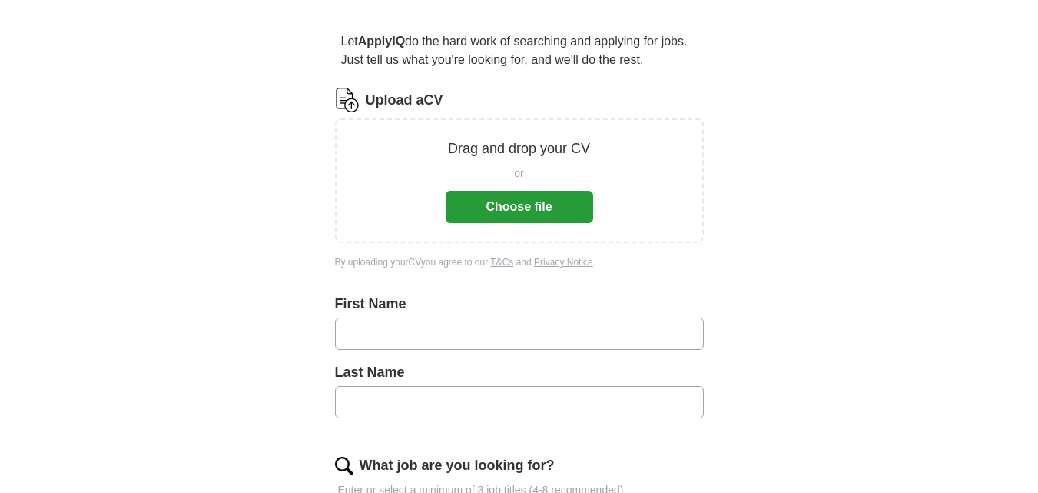
scroll to position [231, 0]
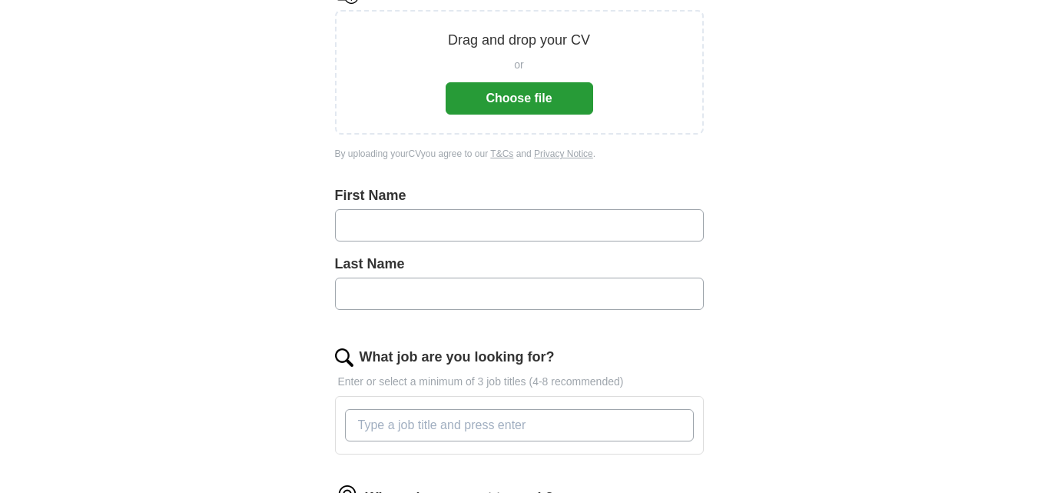
click at [370, 218] on input "text" at bounding box center [519, 225] width 369 height 32
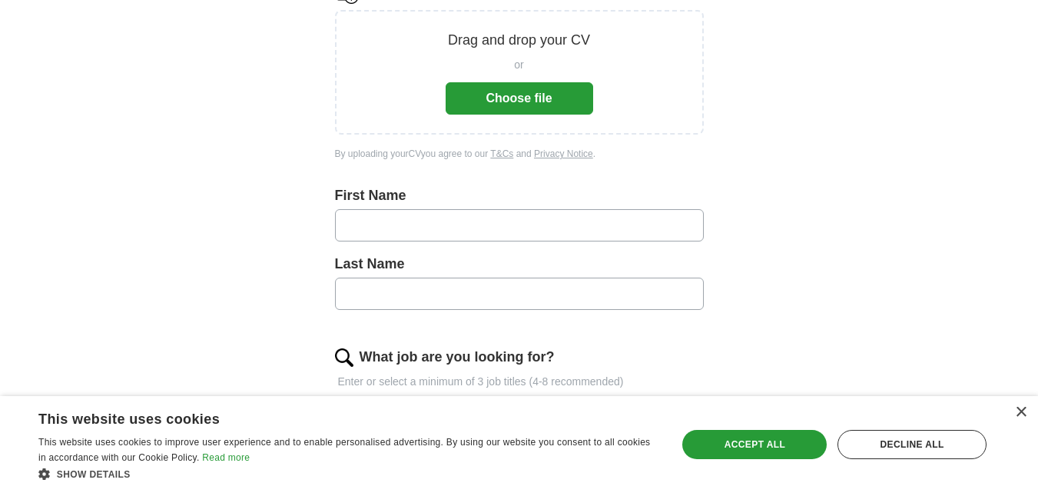
type input "*******"
click at [525, 91] on button "Choose file" at bounding box center [520, 98] width 148 height 32
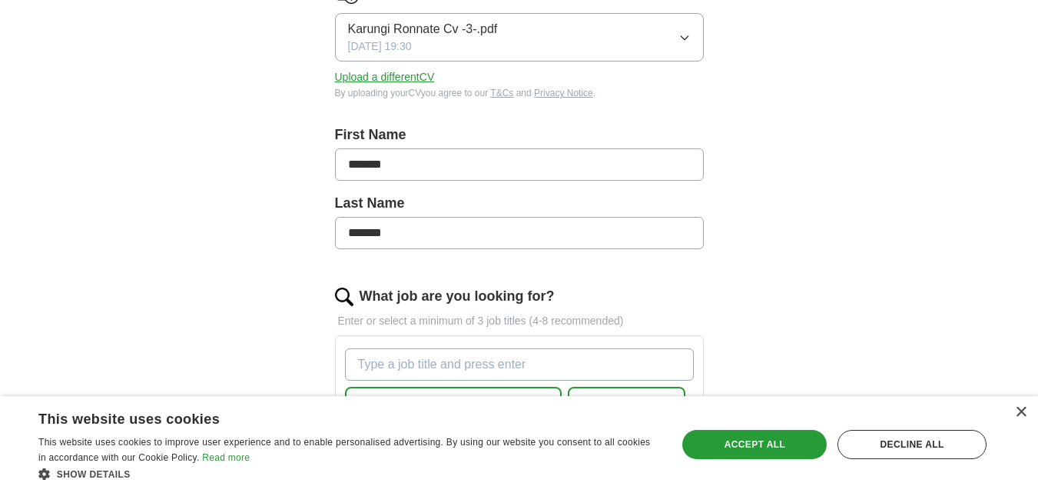
click at [438, 322] on p "Enter or select a minimum of 3 job titles (4-8 recommended)" at bounding box center [519, 321] width 369 height 16
click at [438, 319] on p "Enter or select a minimum of 3 job titles (4-8 recommended)" at bounding box center [519, 321] width 369 height 16
click at [358, 323] on p "Enter or select a minimum of 3 job titles (4-8 recommended)" at bounding box center [519, 321] width 369 height 16
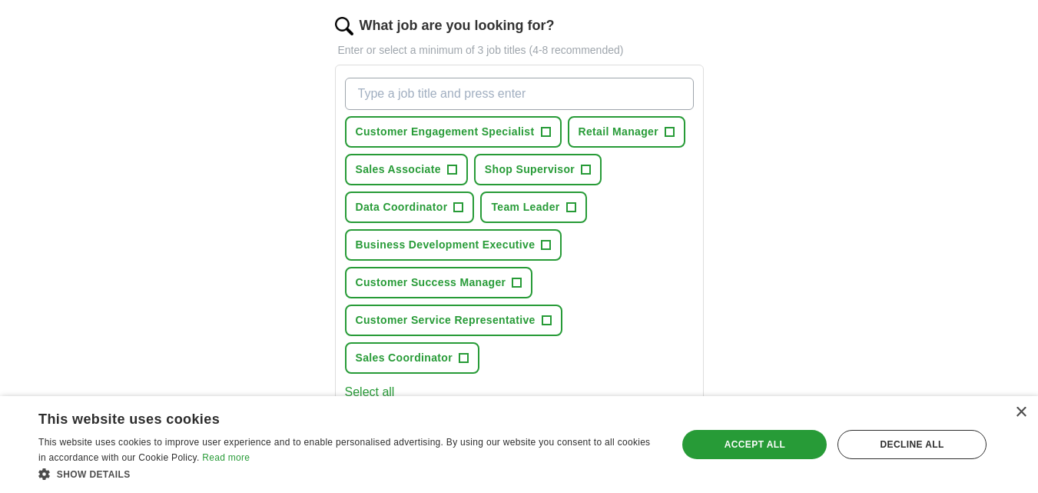
scroll to position [538, 0]
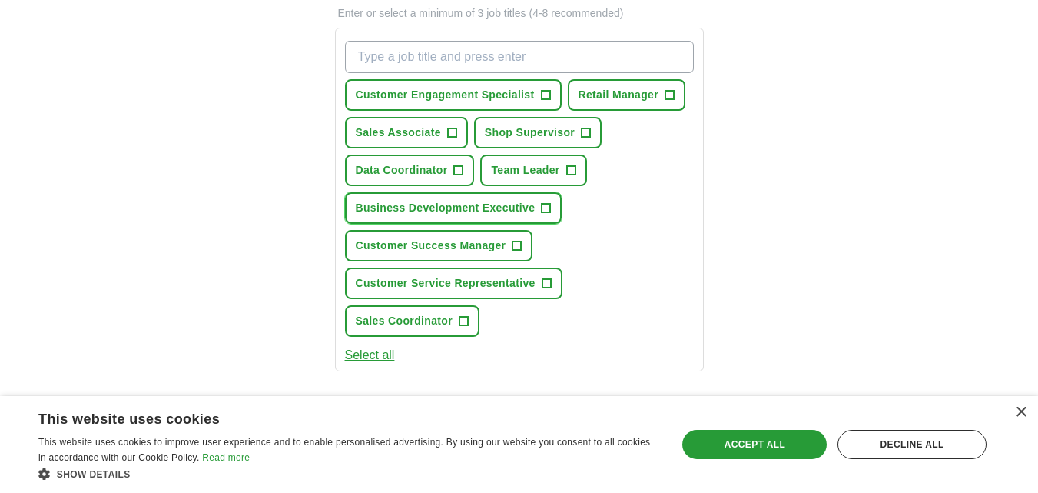
click at [445, 208] on span "Business Development Executive" at bounding box center [446, 208] width 180 height 16
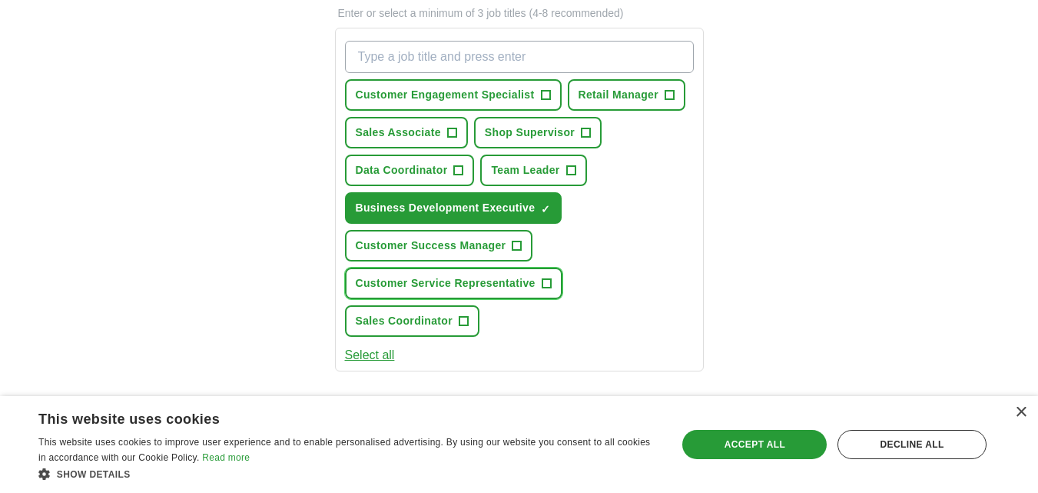
click at [454, 277] on span "Customer Service Representative" at bounding box center [446, 283] width 180 height 16
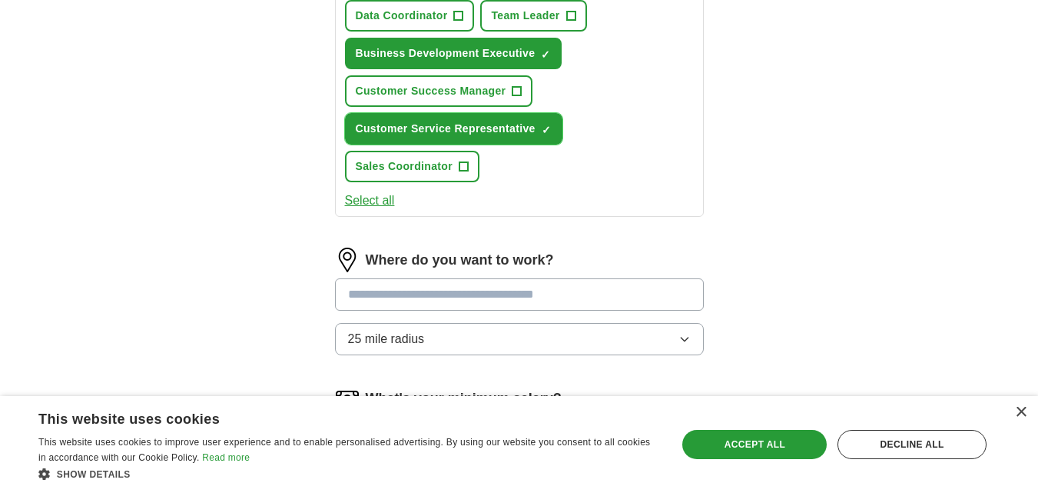
scroll to position [768, 0]
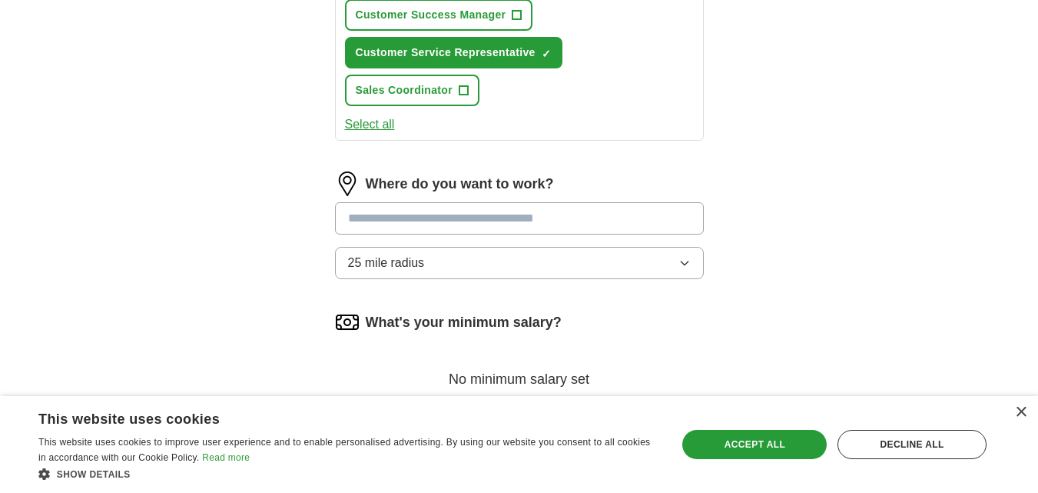
click at [446, 219] on input "text" at bounding box center [519, 218] width 369 height 32
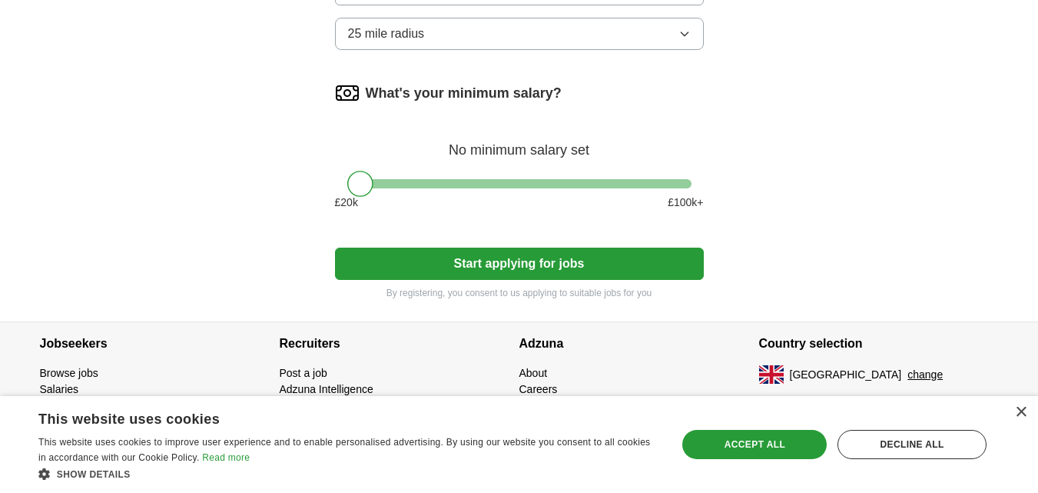
scroll to position [920, 0]
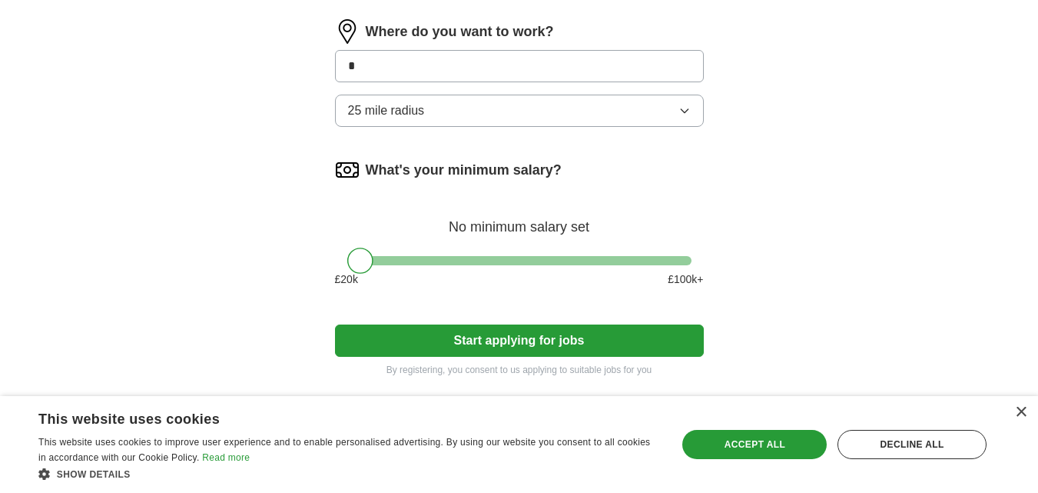
type input "*"
type input "***"
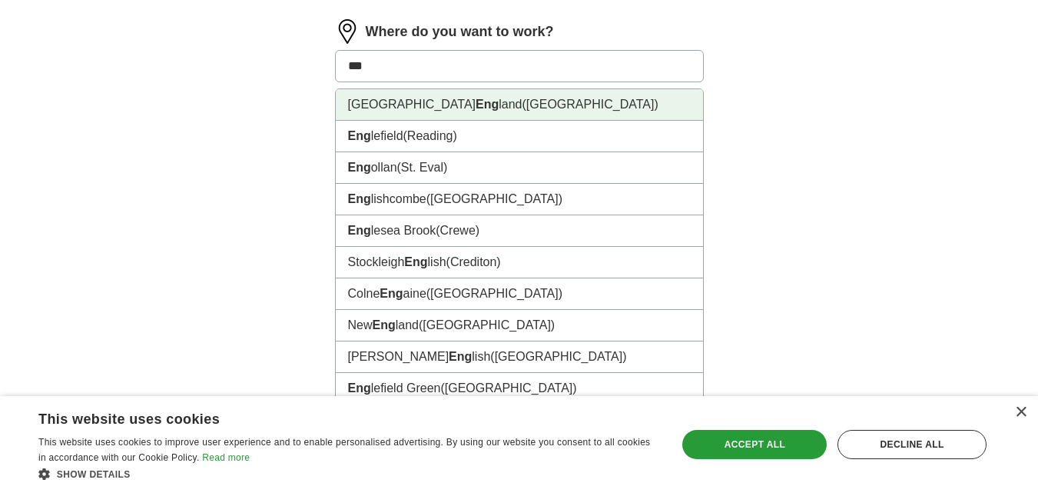
click at [403, 106] on li "North West Eng land (UK)" at bounding box center [519, 105] width 367 height 32
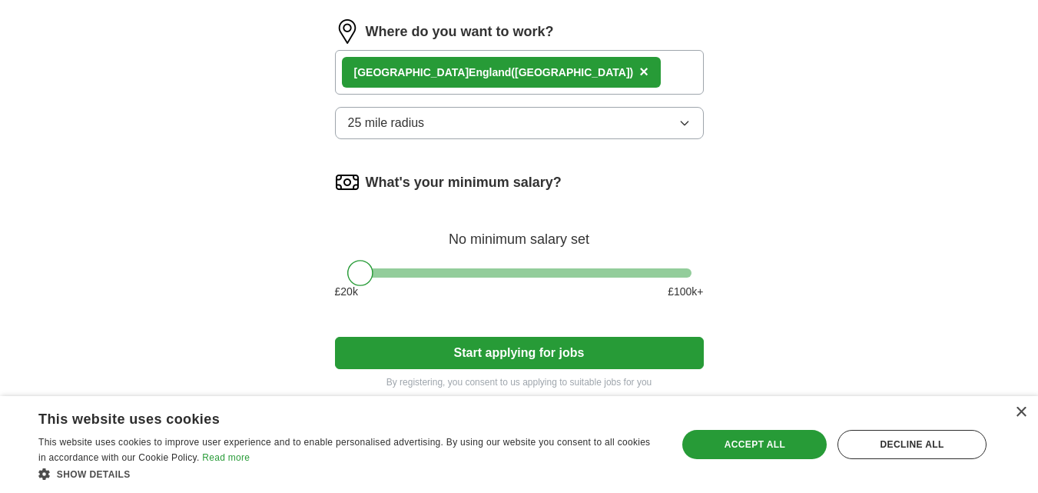
click at [688, 123] on icon "button" at bounding box center [684, 123] width 12 height 12
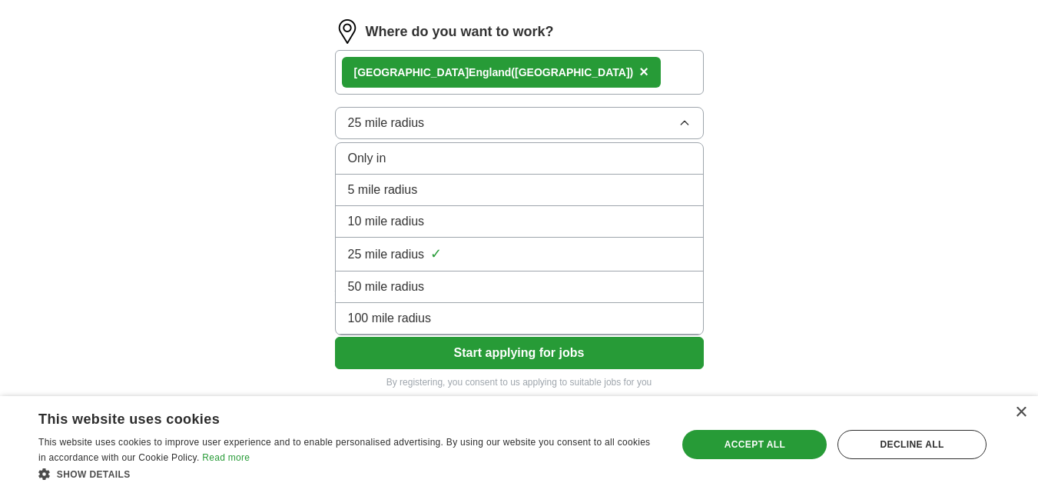
click at [407, 188] on span "5 mile radius" at bounding box center [383, 190] width 70 height 18
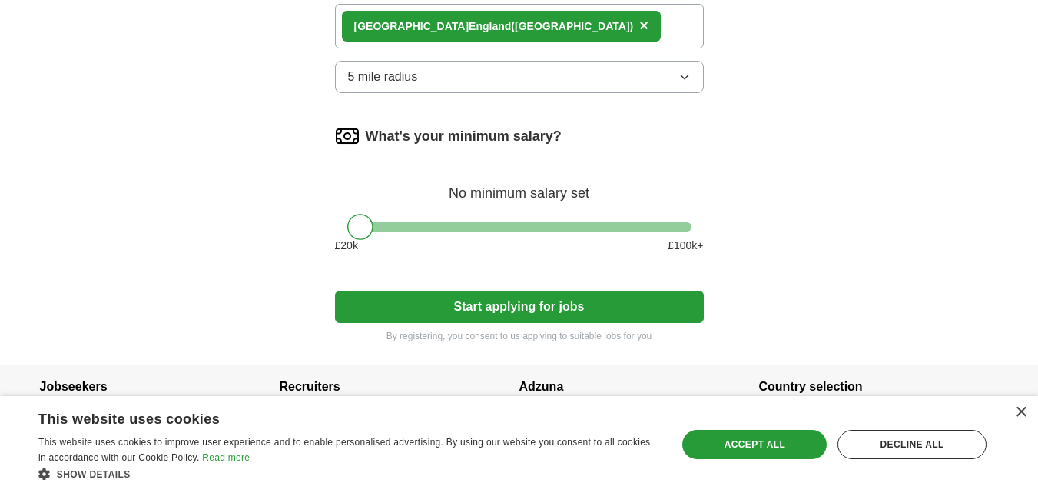
scroll to position [1010, 0]
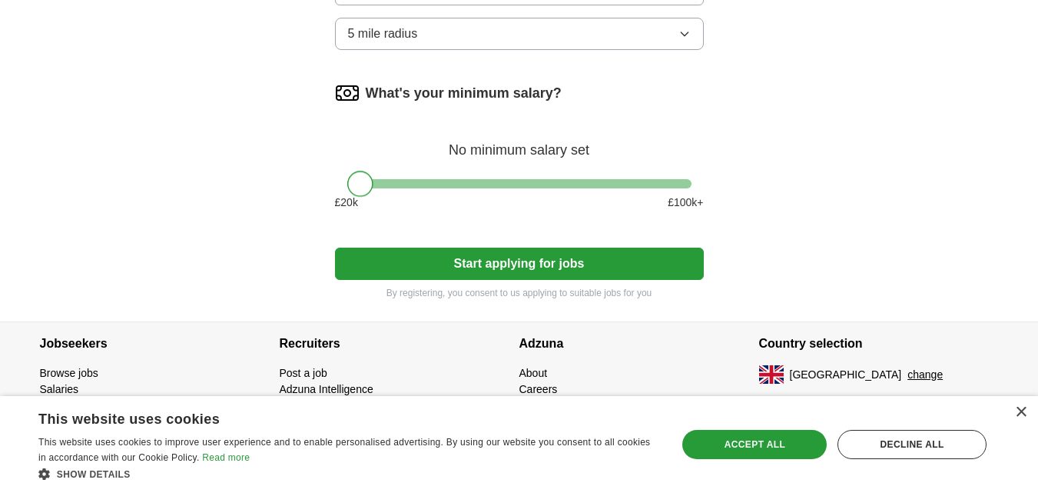
click at [360, 181] on div at bounding box center [360, 184] width 26 height 26
click at [524, 260] on button "Start applying for jobs" at bounding box center [519, 263] width 369 height 32
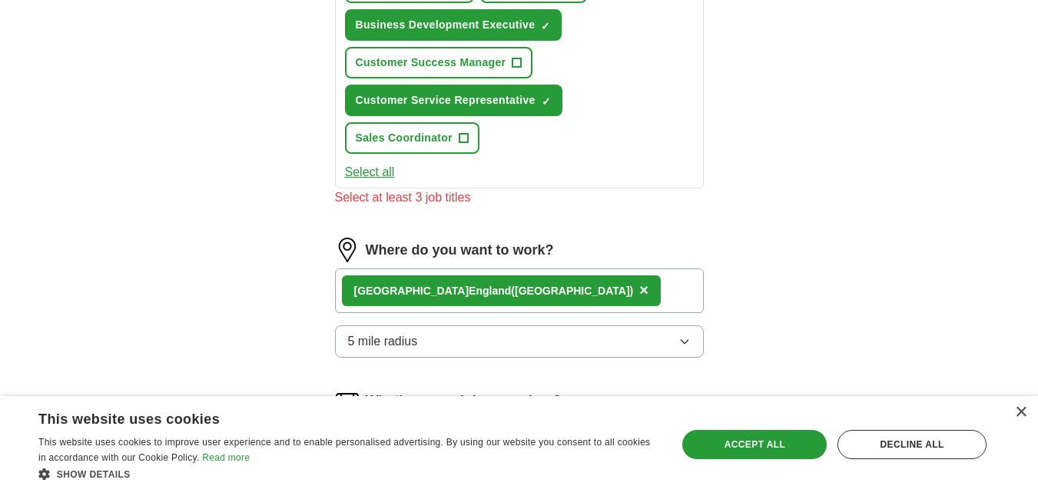
scroll to position [567, 0]
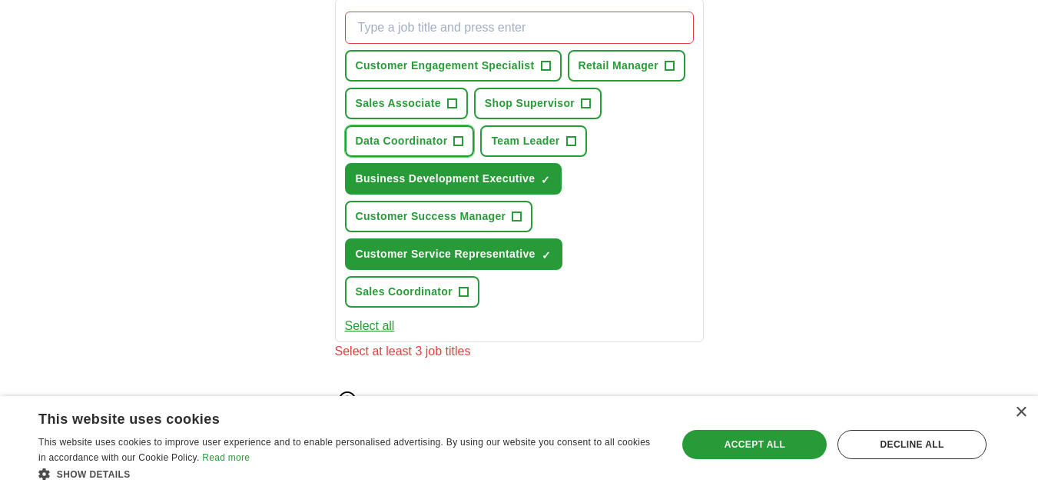
click at [411, 141] on span "Data Coordinator" at bounding box center [402, 141] width 92 height 16
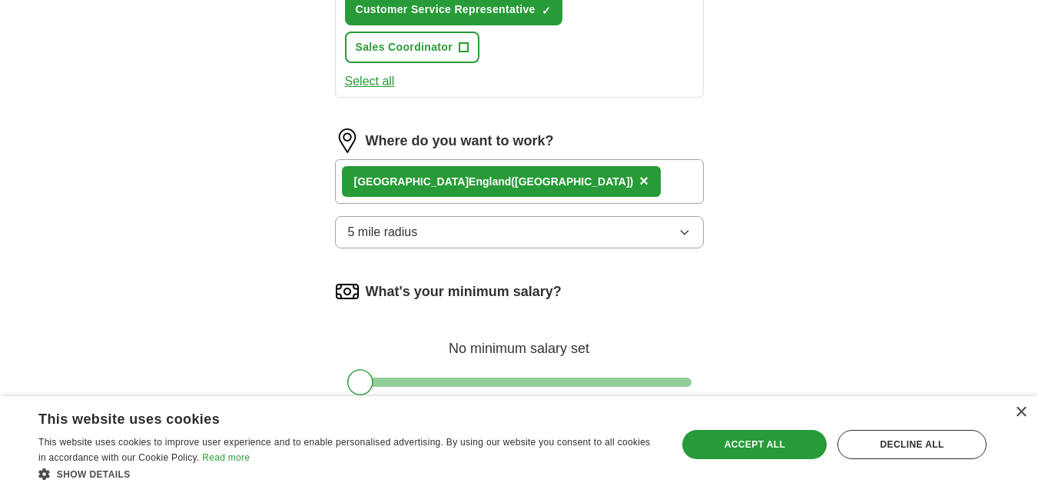
scroll to position [1103, 0]
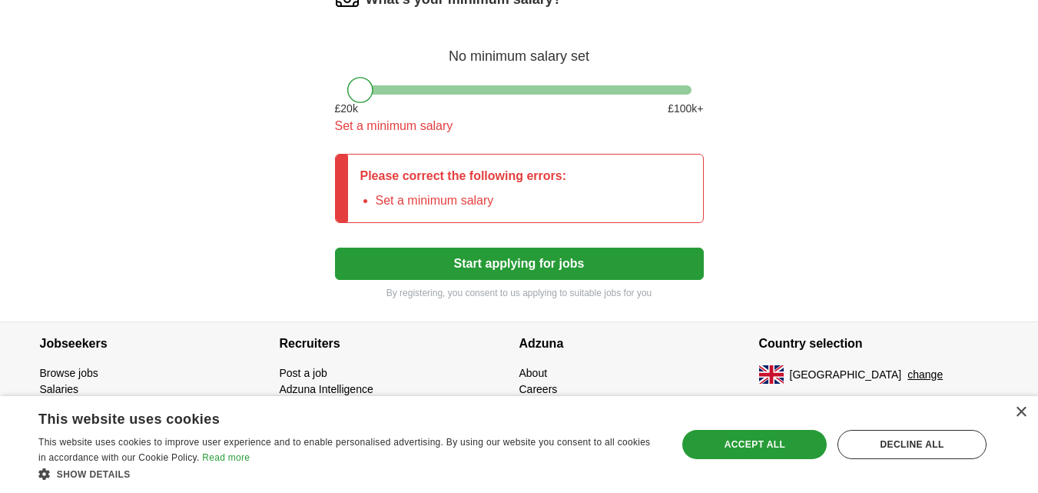
click at [351, 92] on div at bounding box center [360, 90] width 26 height 26
click at [352, 92] on div at bounding box center [360, 90] width 26 height 26
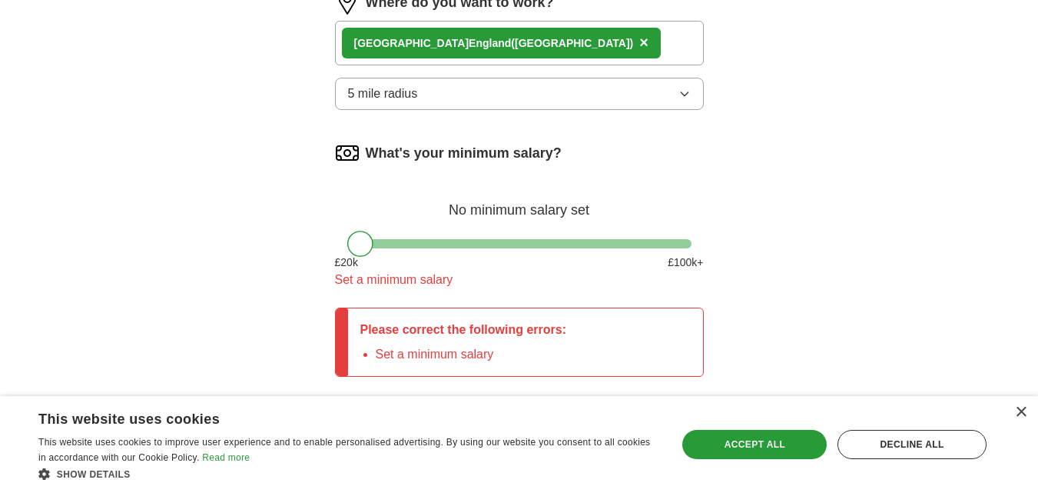
click at [459, 214] on div "No minimum salary set" at bounding box center [519, 202] width 369 height 37
click at [447, 166] on div "What's your minimum salary? No minimum salary set £ 20 k £ 100 k+ Set a minimum…" at bounding box center [519, 221] width 369 height 161
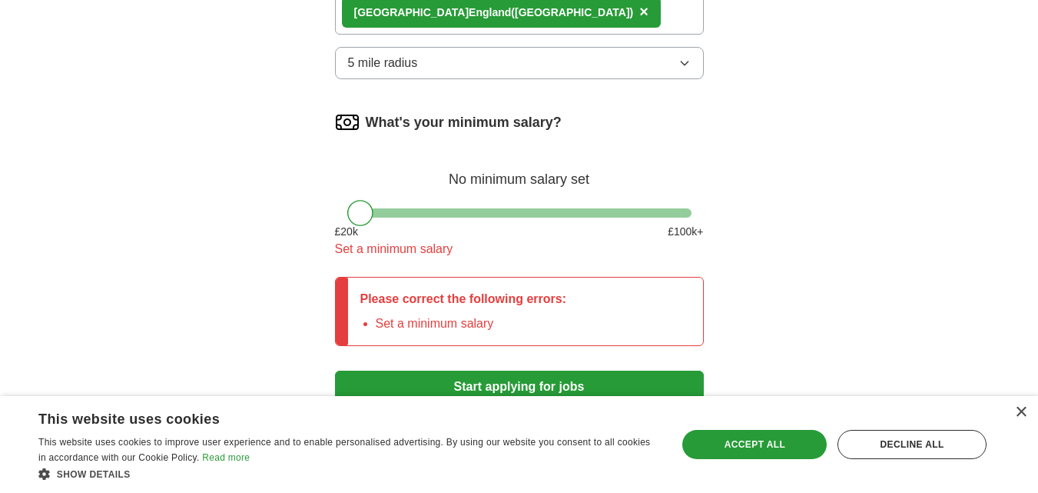
scroll to position [1027, 0]
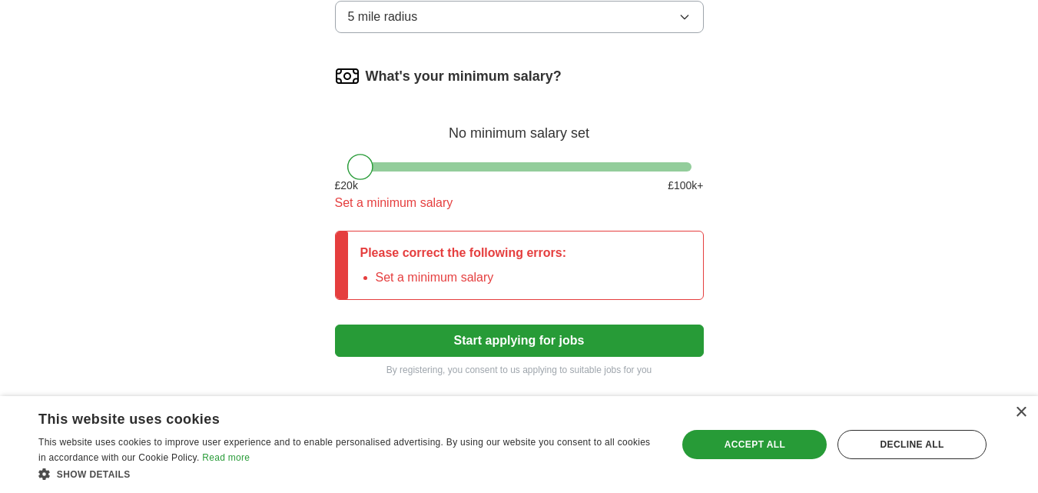
drag, startPoint x: 372, startPoint y: 184, endPoint x: 362, endPoint y: 175, distance: 13.1
click at [370, 183] on div "£ 20 k £ 100 k+" at bounding box center [519, 185] width 369 height 16
click at [352, 171] on div at bounding box center [360, 167] width 26 height 26
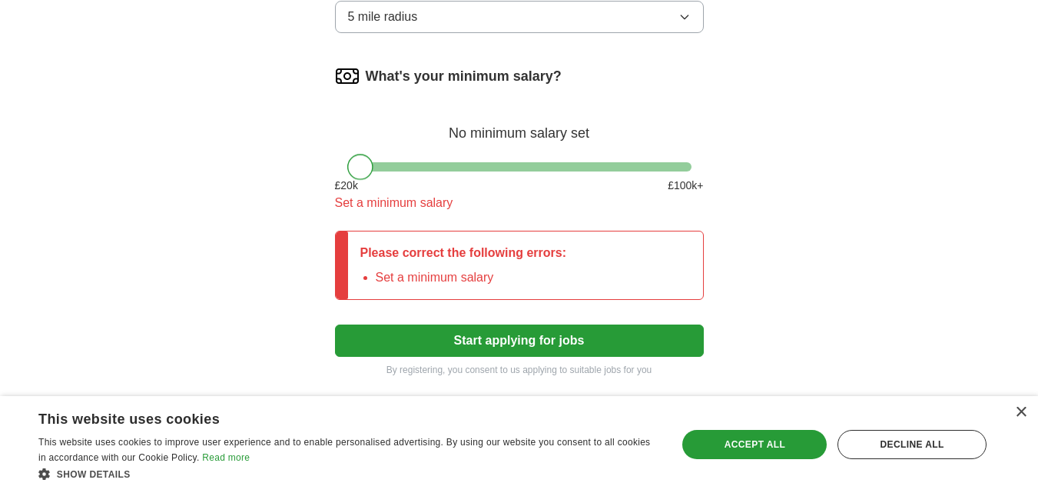
click at [386, 270] on li "Set a minimum salary" at bounding box center [471, 277] width 191 height 18
click at [391, 276] on li "Set a minimum salary" at bounding box center [471, 277] width 191 height 18
drag, startPoint x: 449, startPoint y: 277, endPoint x: 469, endPoint y: 276, distance: 20.0
click at [451, 277] on li "Set a minimum salary" at bounding box center [471, 277] width 191 height 18
drag, startPoint x: 494, startPoint y: 279, endPoint x: 531, endPoint y: 280, distance: 36.9
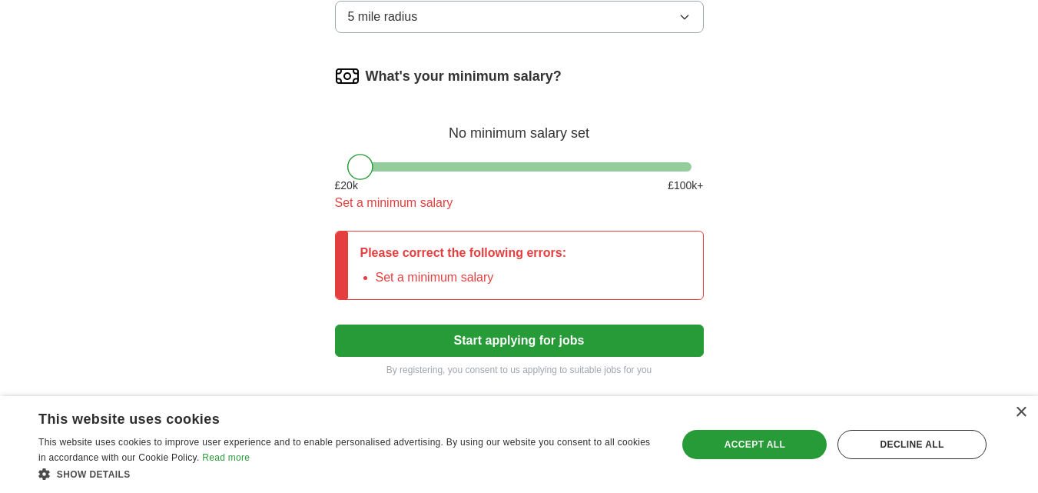
click at [501, 279] on li "Set a minimum salary" at bounding box center [471, 277] width 191 height 18
click at [579, 287] on div "Please correct the following errors: Set a minimum salary" at bounding box center [463, 265] width 231 height 68
click at [552, 259] on p "Please correct the following errors:" at bounding box center [463, 253] width 207 height 18
click at [402, 187] on div "£ 20 k £ 100 k+" at bounding box center [519, 185] width 369 height 16
click at [400, 78] on label "What's your minimum salary?" at bounding box center [464, 76] width 196 height 21
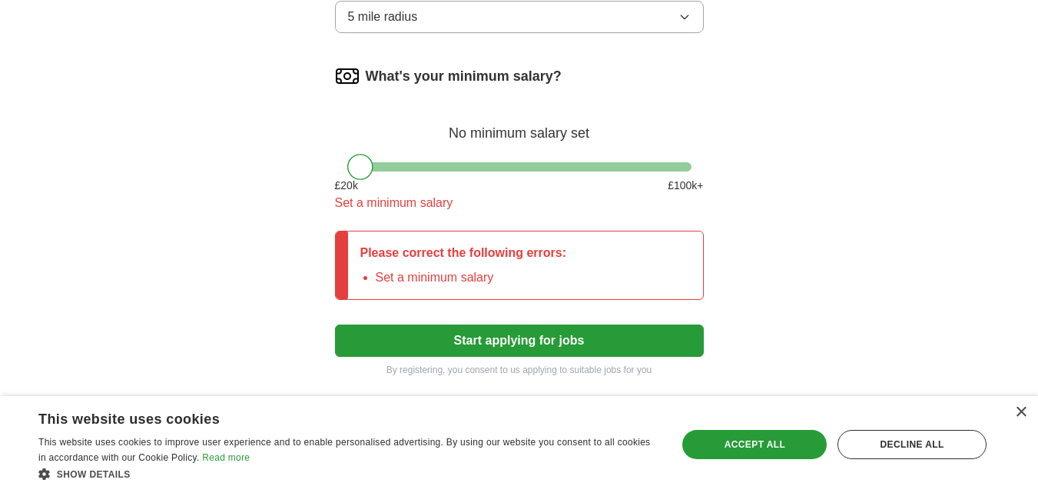
click at [450, 133] on div "No minimum salary set" at bounding box center [519, 125] width 369 height 37
click at [690, 184] on span "£ 100 k+" at bounding box center [685, 185] width 35 height 16
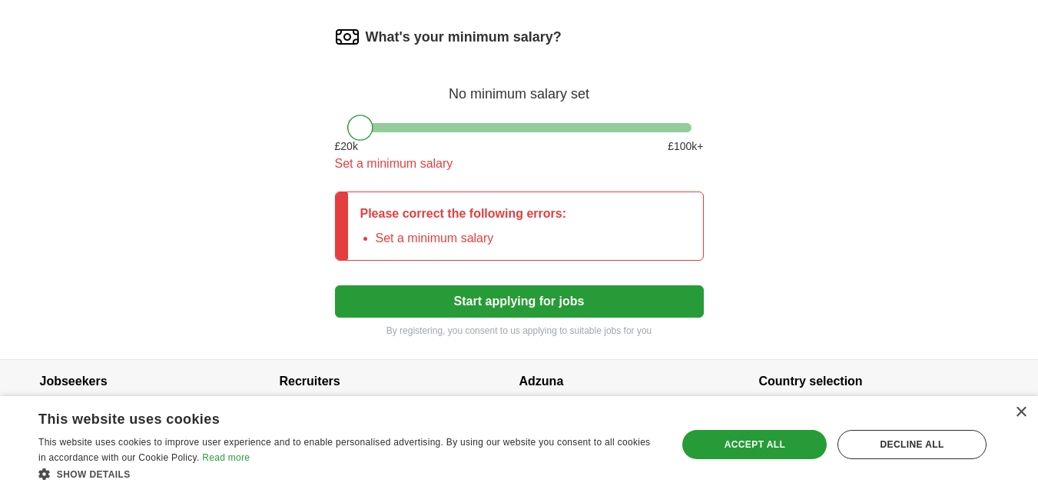
scroll to position [1103, 0]
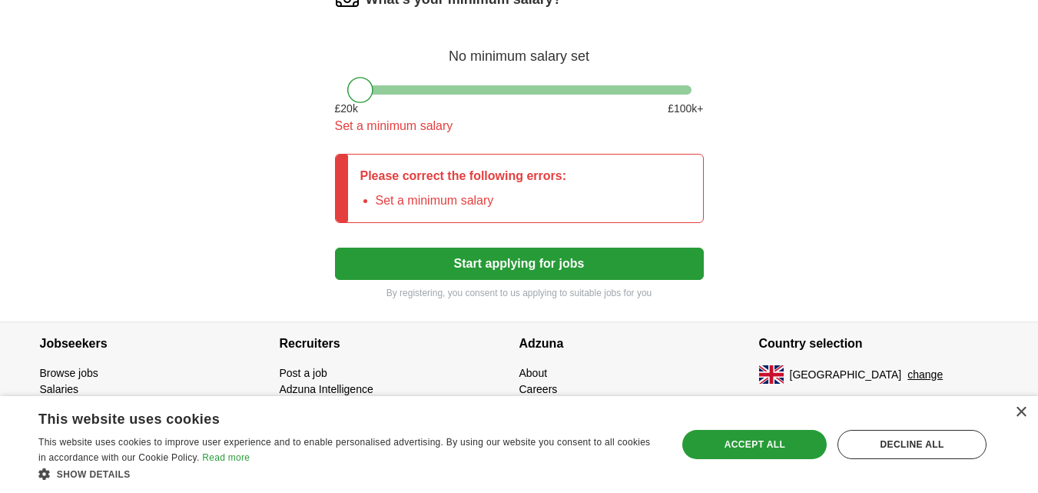
click at [487, 262] on button "Start applying for jobs" at bounding box center [519, 263] width 369 height 32
click at [493, 272] on button "Start applying for jobs" at bounding box center [519, 263] width 369 height 32
click at [421, 218] on div "Please correct the following errors: Set a minimum salary" at bounding box center [463, 188] width 231 height 68
click at [371, 157] on div "Please correct the following errors: Set a minimum salary" at bounding box center [463, 188] width 231 height 68
drag, startPoint x: 361, startPoint y: 131, endPoint x: 343, endPoint y: 122, distance: 20.6
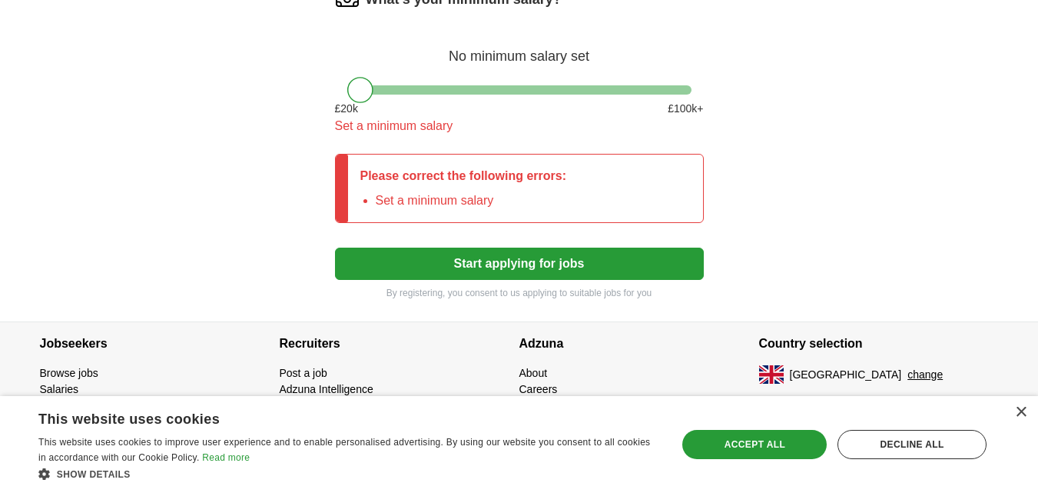
click at [357, 130] on div "Set a minimum salary" at bounding box center [519, 126] width 369 height 18
click at [352, 92] on div at bounding box center [360, 90] width 26 height 26
click at [352, 91] on div at bounding box center [360, 90] width 26 height 26
click at [351, 91] on div at bounding box center [360, 90] width 26 height 26
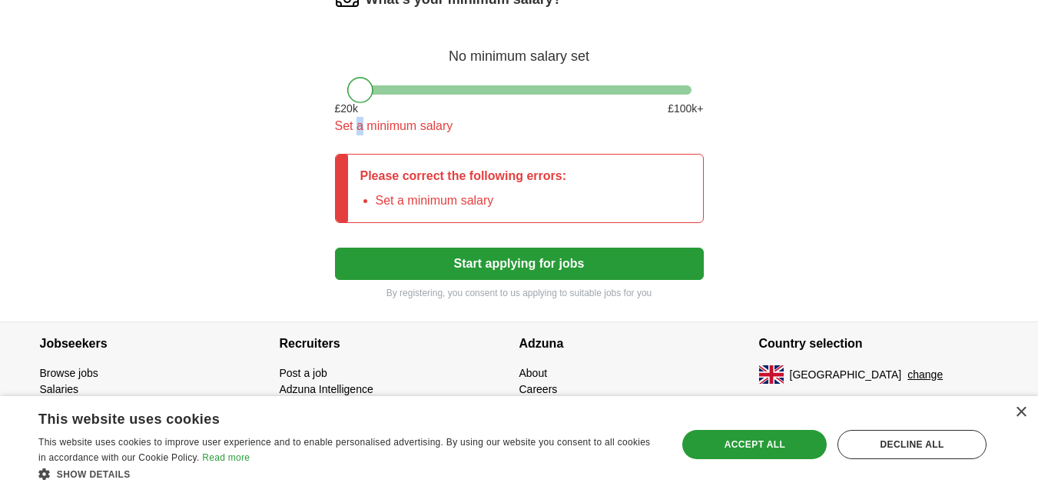
click at [350, 91] on div at bounding box center [360, 90] width 26 height 26
click at [350, 92] on div at bounding box center [360, 90] width 26 height 26
click at [350, 91] on div at bounding box center [360, 90] width 26 height 26
click at [406, 179] on p "Please correct the following errors:" at bounding box center [463, 176] width 207 height 18
click at [401, 176] on p "Please correct the following errors:" at bounding box center [463, 176] width 207 height 18
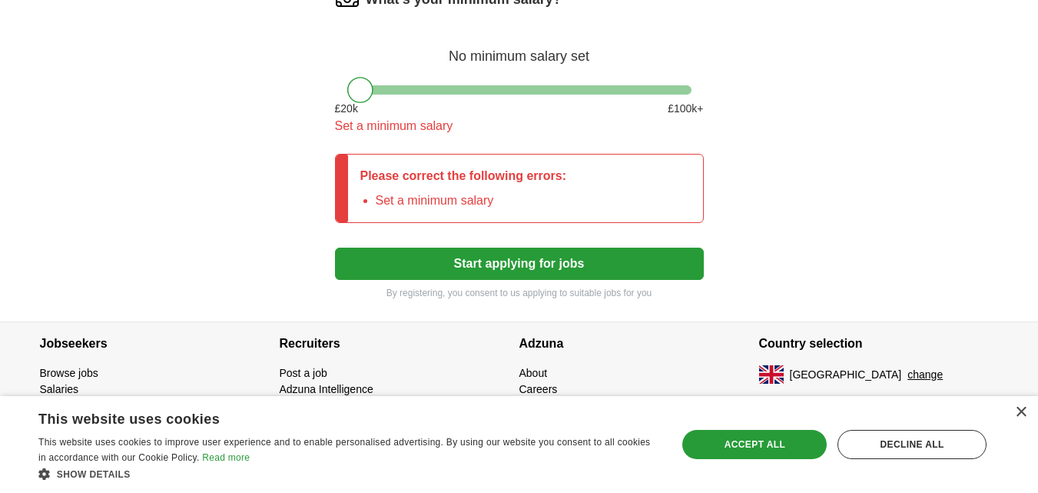
click at [348, 162] on div "Please correct the following errors: Set a minimum salary" at bounding box center [519, 188] width 369 height 69
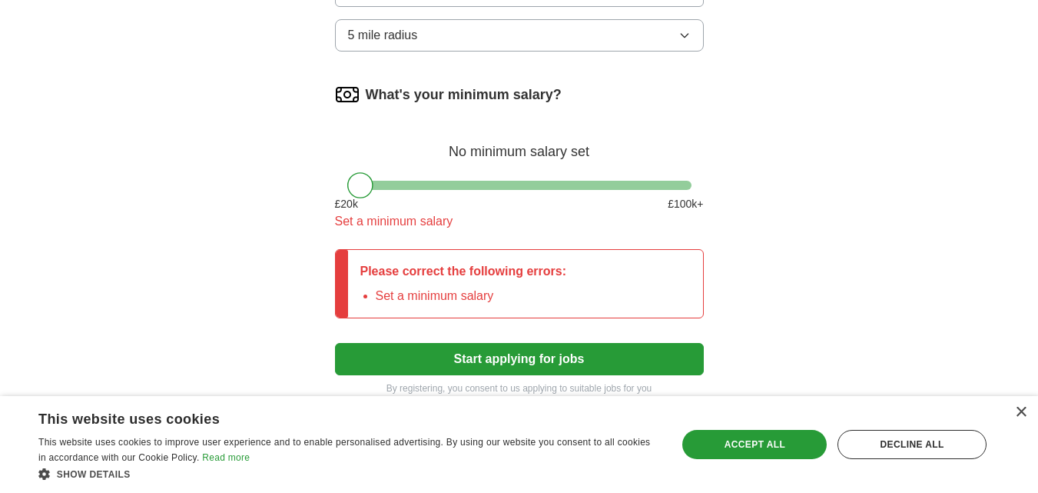
scroll to position [939, 0]
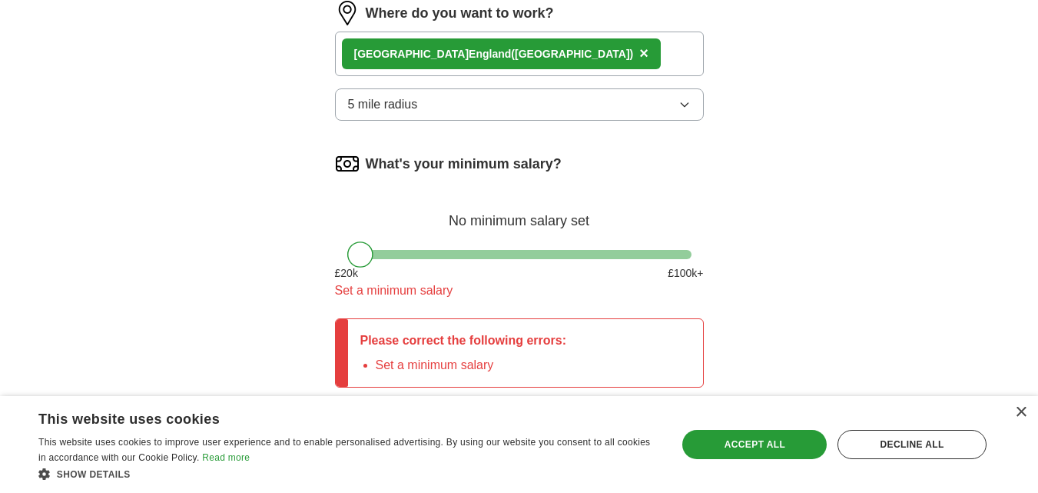
click at [449, 171] on label "What's your minimum salary?" at bounding box center [464, 164] width 196 height 21
click at [471, 223] on div "No minimum salary set" at bounding box center [519, 212] width 369 height 37
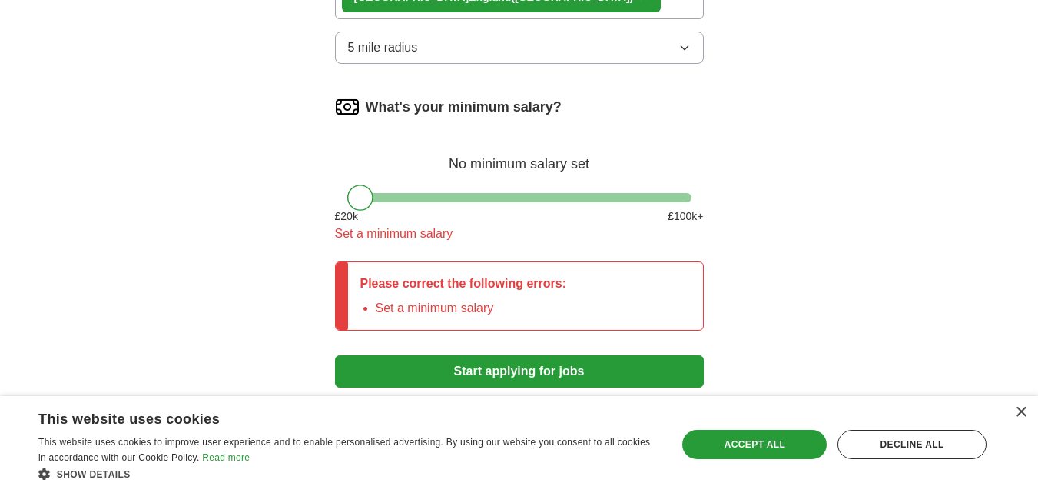
scroll to position [1103, 0]
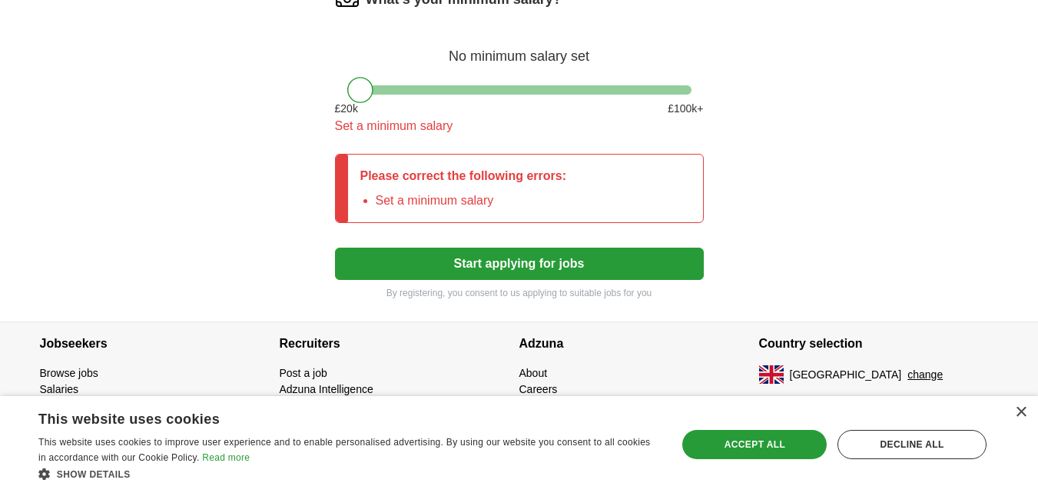
click at [495, 199] on li "Set a minimum salary" at bounding box center [471, 200] width 191 height 18
click at [394, 198] on li "Set a minimum salary" at bounding box center [471, 200] width 191 height 18
click at [356, 95] on div at bounding box center [360, 90] width 26 height 26
click at [357, 96] on div at bounding box center [360, 90] width 26 height 26
click at [680, 95] on div "What's your minimum salary? No minimum salary set £ 20 k £ 100 k+ Set a minimum…" at bounding box center [519, 67] width 369 height 161
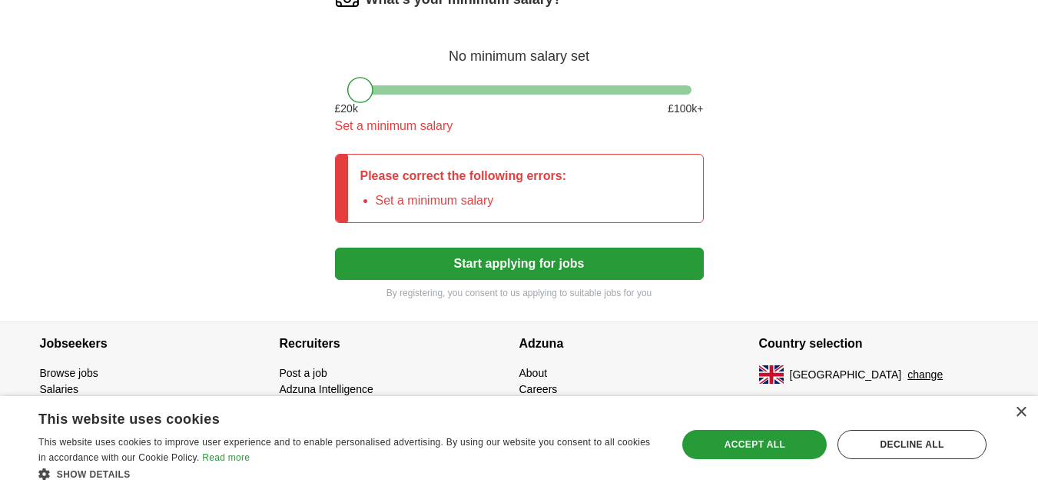
click at [698, 111] on span "£ 100 k+" at bounding box center [685, 109] width 35 height 16
click at [549, 133] on div "Set a minimum salary" at bounding box center [519, 126] width 369 height 18
click at [512, 270] on button "Start applying for jobs" at bounding box center [519, 263] width 369 height 32
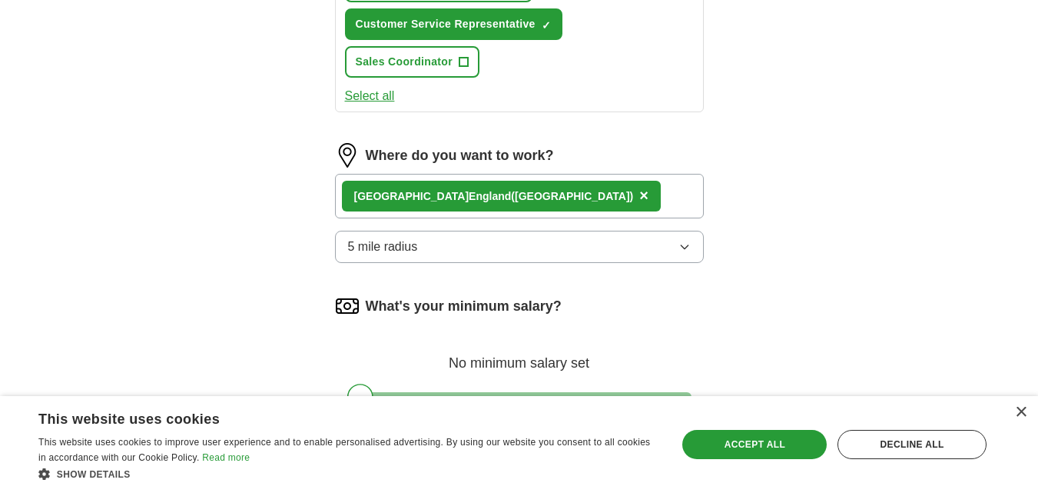
scroll to position [796, 0]
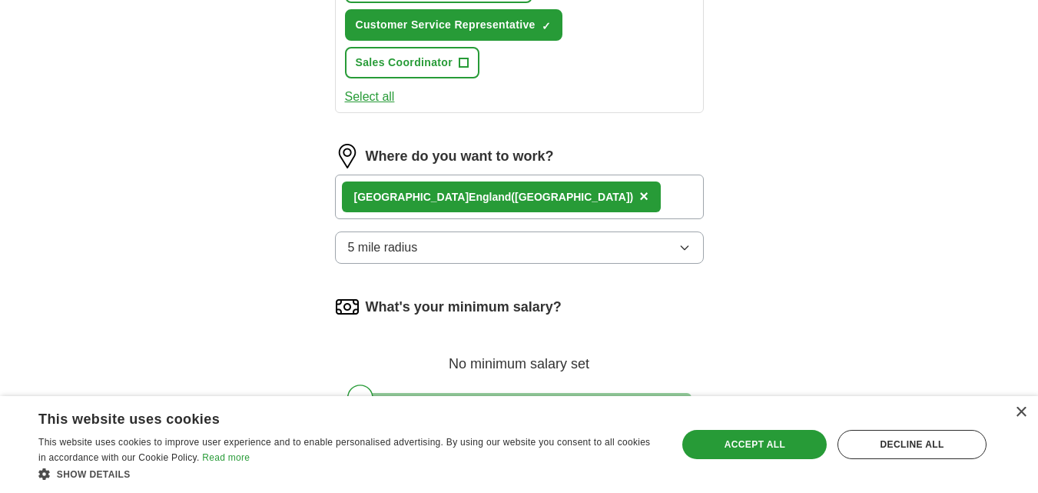
click at [386, 101] on button "Select all" at bounding box center [370, 97] width 50 height 18
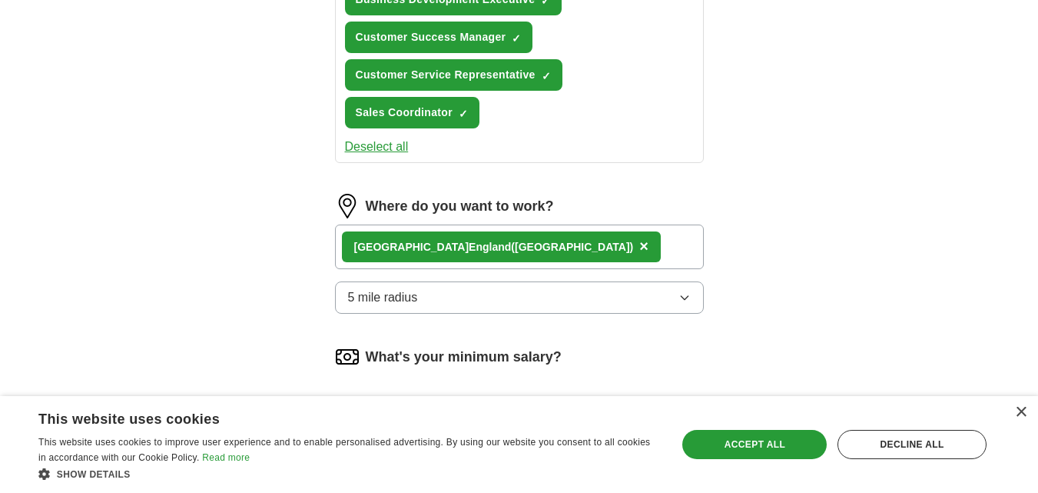
scroll to position [719, 0]
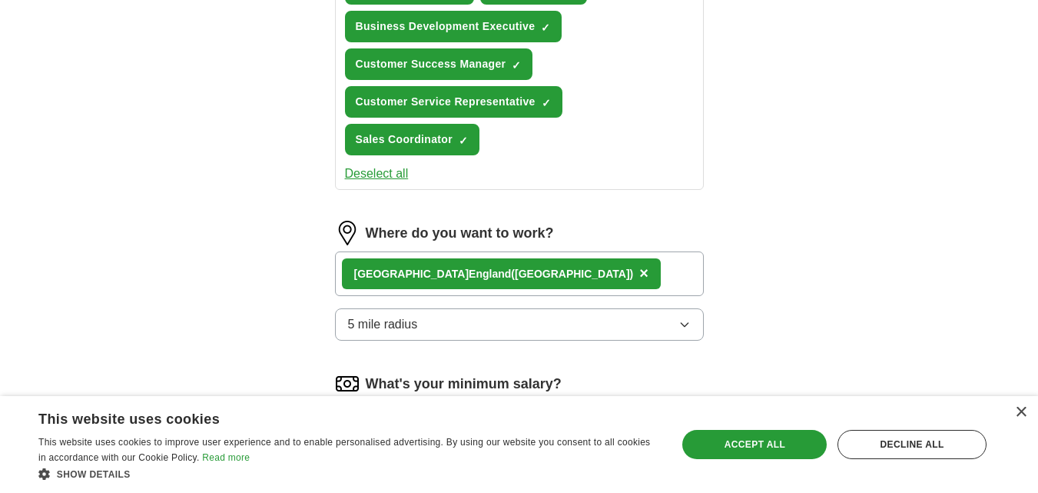
click at [403, 175] on button "Deselect all" at bounding box center [377, 173] width 64 height 18
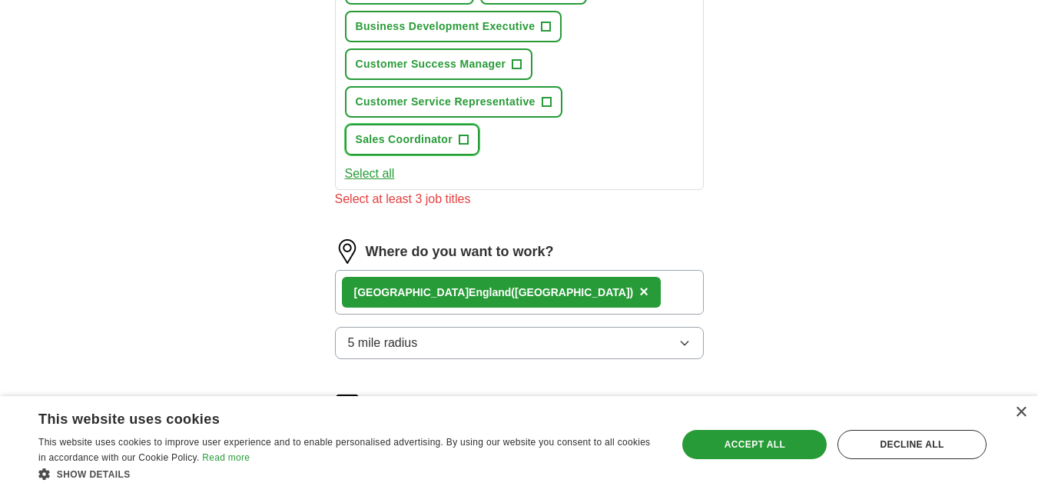
click at [423, 141] on span "Sales Coordinator" at bounding box center [405, 139] width 98 height 16
click at [429, 99] on span "Customer Service Representative" at bounding box center [446, 102] width 180 height 16
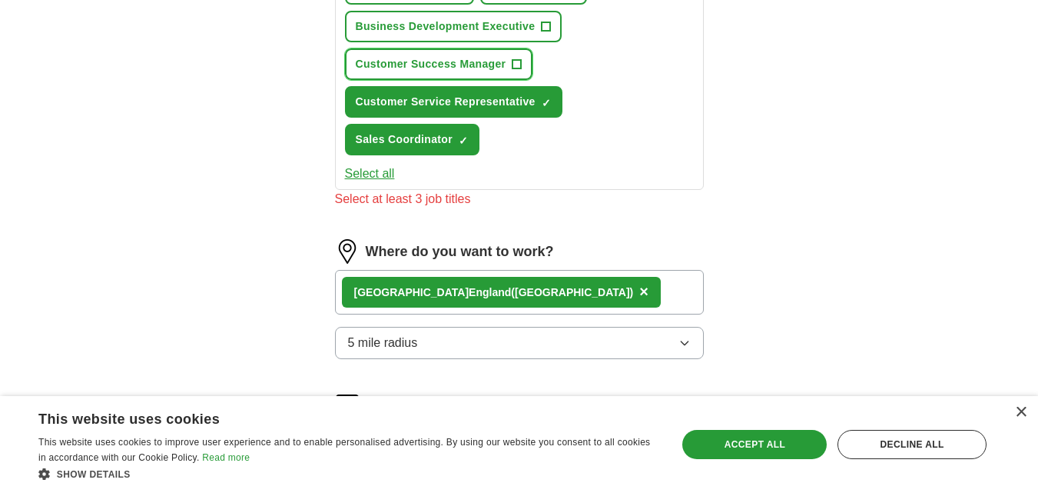
click at [430, 67] on span "Customer Success Manager" at bounding box center [431, 64] width 151 height 16
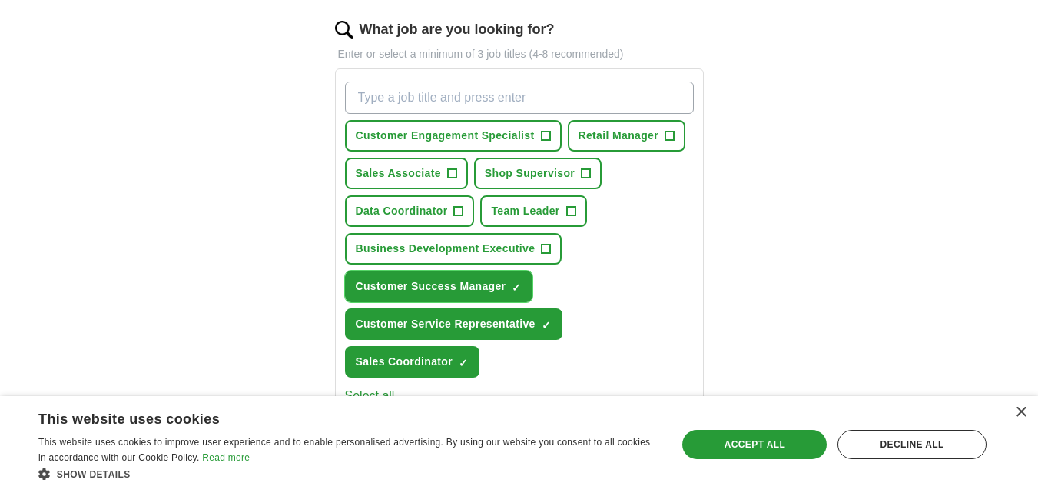
scroll to position [489, 0]
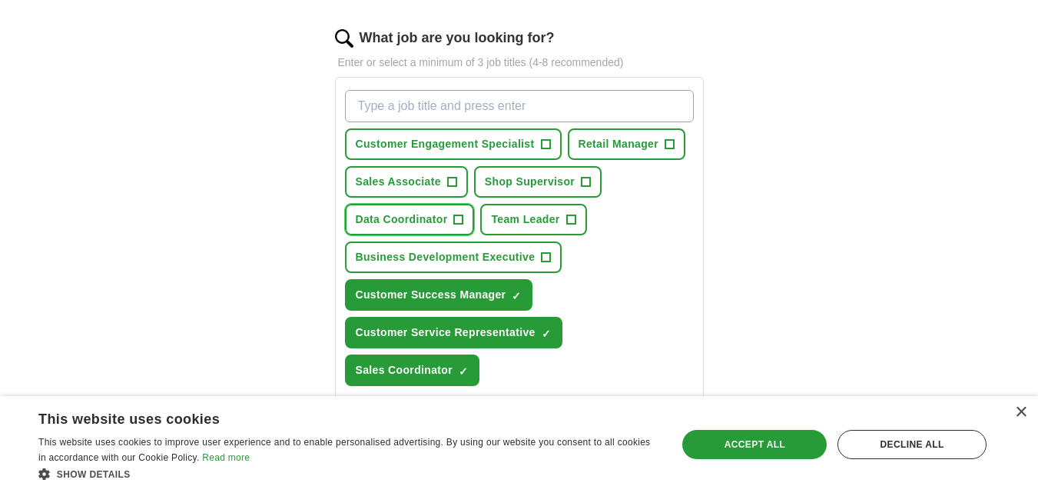
click at [424, 216] on span "Data Coordinator" at bounding box center [402, 219] width 92 height 16
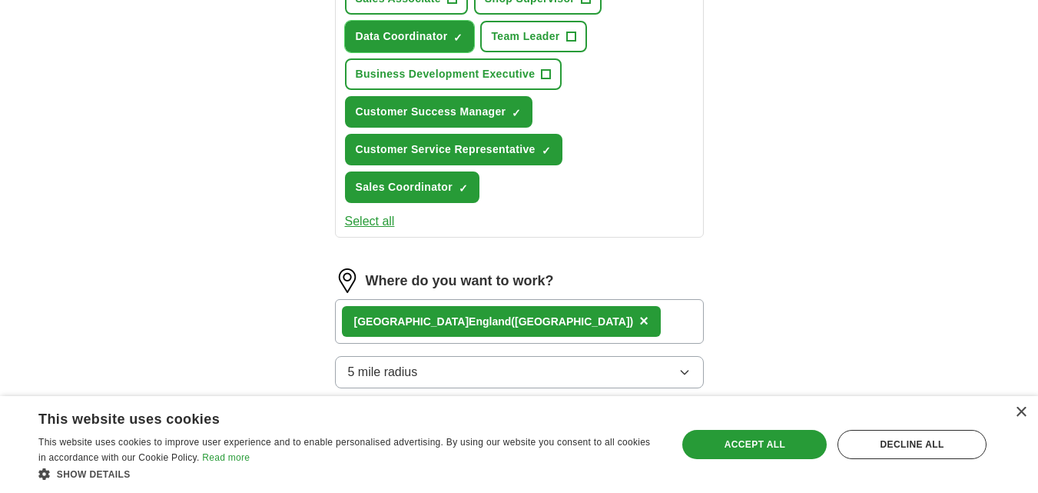
scroll to position [873, 0]
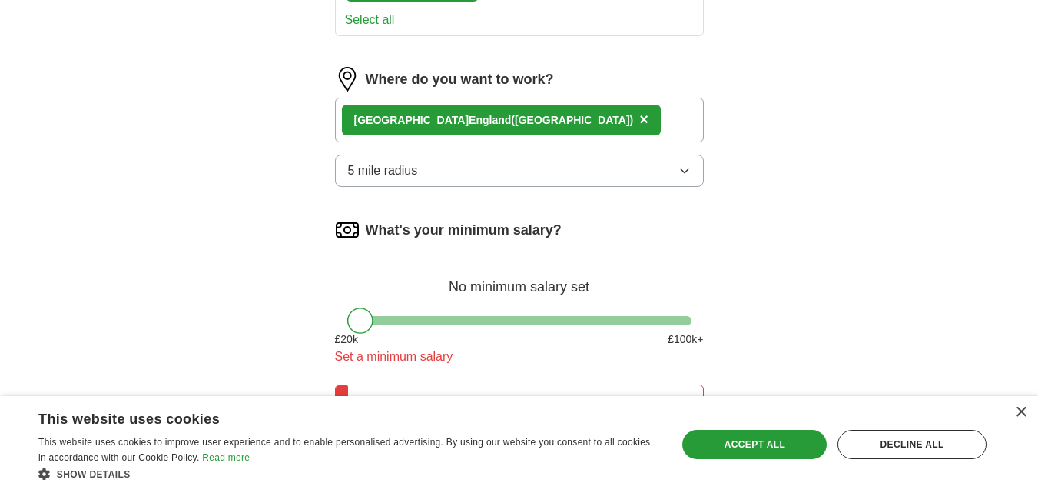
click at [353, 221] on img at bounding box center [347, 229] width 25 height 25
click at [350, 234] on img at bounding box center [347, 229] width 25 height 25
click at [351, 231] on img at bounding box center [347, 229] width 25 height 25
click at [390, 233] on label "What's your minimum salary?" at bounding box center [464, 230] width 196 height 21
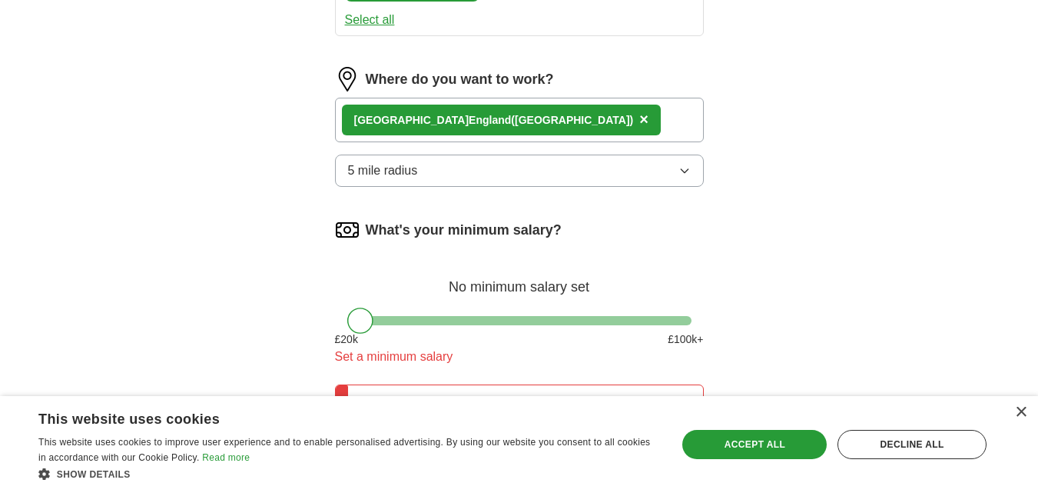
click at [405, 231] on label "What's your minimum salary?" at bounding box center [464, 230] width 196 height 21
click at [415, 229] on label "What's your minimum salary?" at bounding box center [464, 230] width 196 height 21
drag, startPoint x: 421, startPoint y: 232, endPoint x: 453, endPoint y: 240, distance: 33.4
click at [422, 232] on label "What's your minimum salary?" at bounding box center [464, 230] width 196 height 21
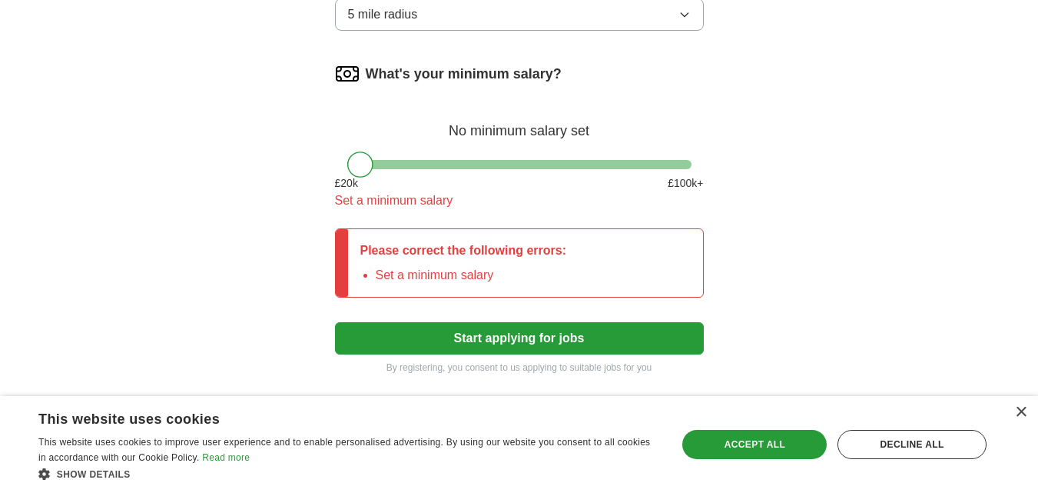
scroll to position [1103, 0]
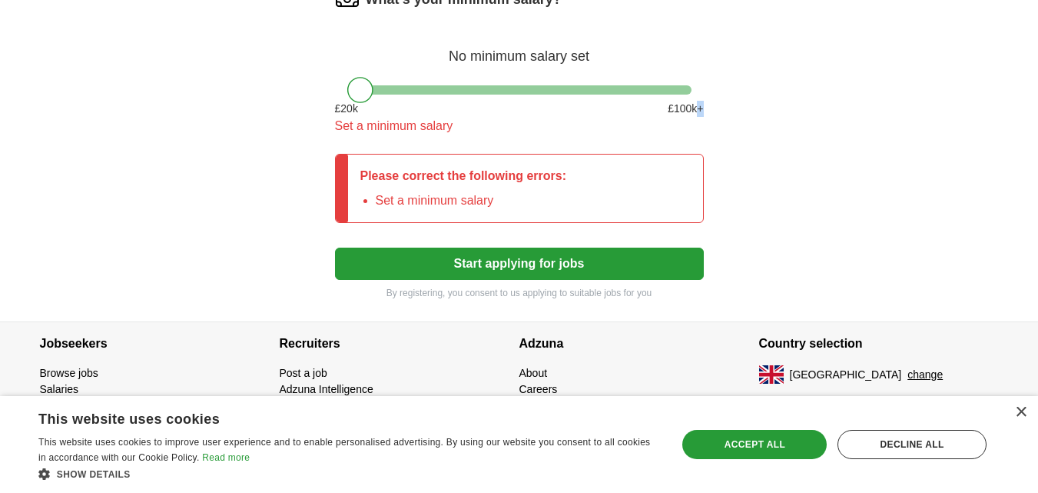
drag, startPoint x: 684, startPoint y: 96, endPoint x: 673, endPoint y: 91, distance: 11.7
click at [684, 95] on div "What's your minimum salary? No minimum salary set £ 20 k £ 100 k+ Set a minimum…" at bounding box center [519, 67] width 369 height 161
click at [672, 98] on div "What's your minimum salary? No minimum salary set £ 20 k £ 100 k+ Set a minimum…" at bounding box center [519, 67] width 369 height 161
drag, startPoint x: 626, startPoint y: 171, endPoint x: 600, endPoint y: 171, distance: 26.1
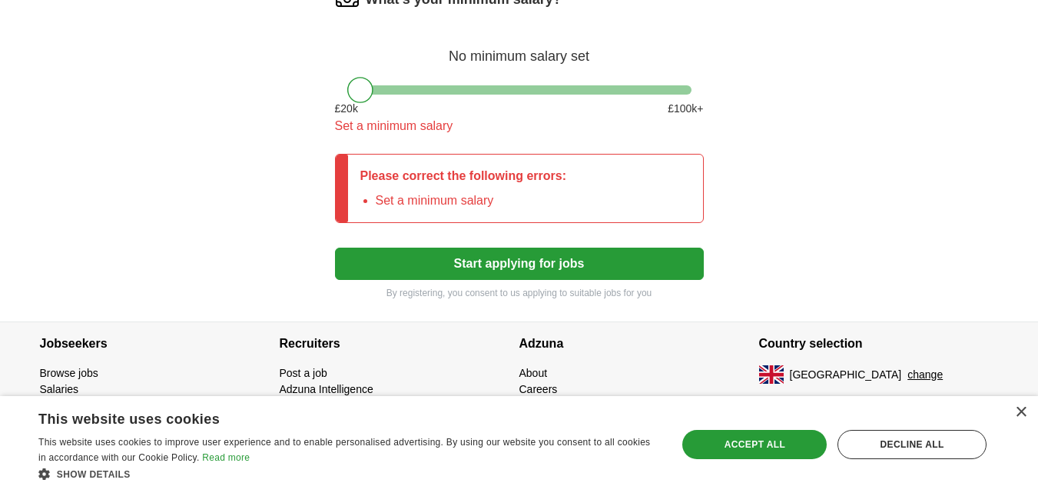
click at [624, 171] on div "Please correct the following errors: Set a minimum salary" at bounding box center [519, 188] width 369 height 69
click at [436, 195] on li "Set a minimum salary" at bounding box center [471, 200] width 191 height 18
drag, startPoint x: 424, startPoint y: 188, endPoint x: 296, endPoint y: 113, distance: 148.8
click at [423, 188] on div "Please correct the following errors: Set a minimum salary" at bounding box center [463, 188] width 231 height 68
click at [355, 86] on div at bounding box center [360, 90] width 26 height 26
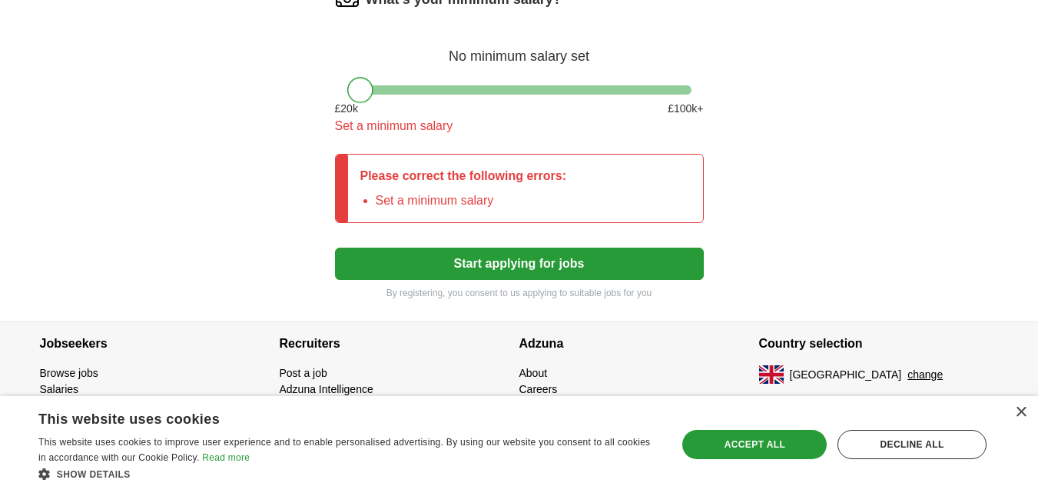
click at [362, 116] on div "£ 20 k £ 100 k+" at bounding box center [519, 109] width 369 height 16
click at [432, 189] on div "Please correct the following errors: Set a minimum salary" at bounding box center [463, 188] width 231 height 68
click at [505, 267] on button "Start applying for jobs" at bounding box center [519, 263] width 369 height 32
click at [901, 444] on div "Decline all" at bounding box center [911, 444] width 149 height 29
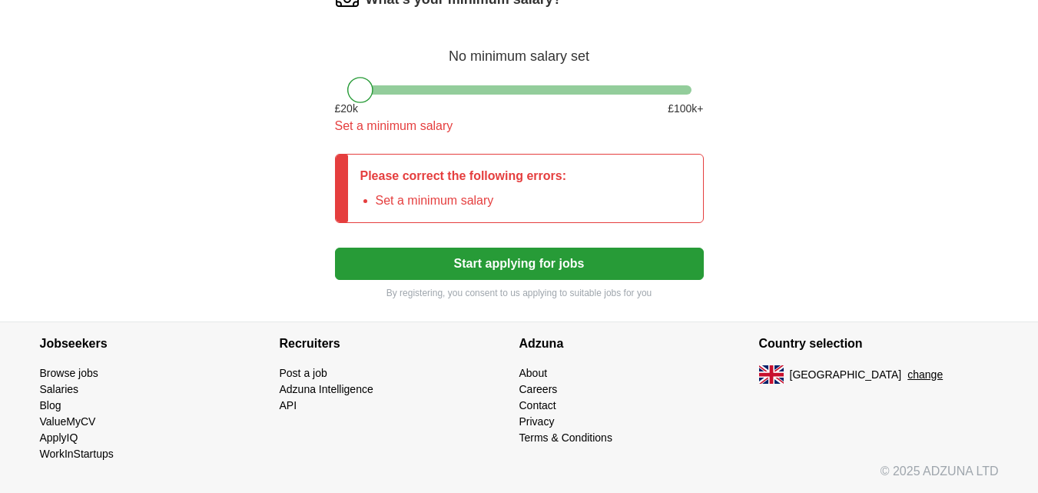
click at [546, 341] on h4 "Adzuna" at bounding box center [639, 343] width 240 height 43
click at [531, 258] on button "Start applying for jobs" at bounding box center [519, 263] width 369 height 32
click at [530, 258] on button "Start applying for jobs" at bounding box center [519, 263] width 369 height 32
click at [376, 187] on div "Please correct the following errors: Set a minimum salary" at bounding box center [463, 188] width 231 height 68
click at [376, 208] on li "Set a minimum salary" at bounding box center [471, 200] width 191 height 18
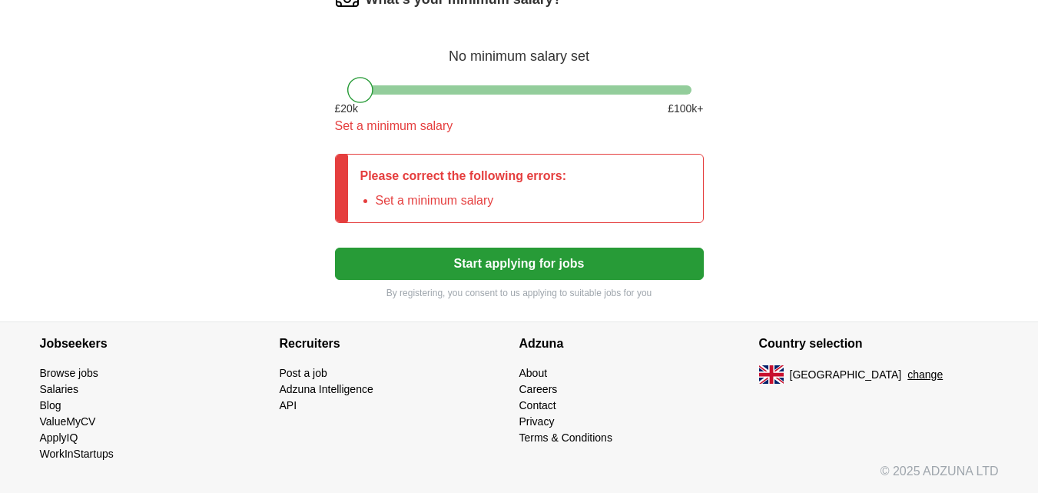
click at [362, 160] on div "Please correct the following errors: Set a minimum salary" at bounding box center [463, 188] width 231 height 68
click at [336, 171] on div "Please correct the following errors: Set a minimum salary" at bounding box center [519, 188] width 369 height 69
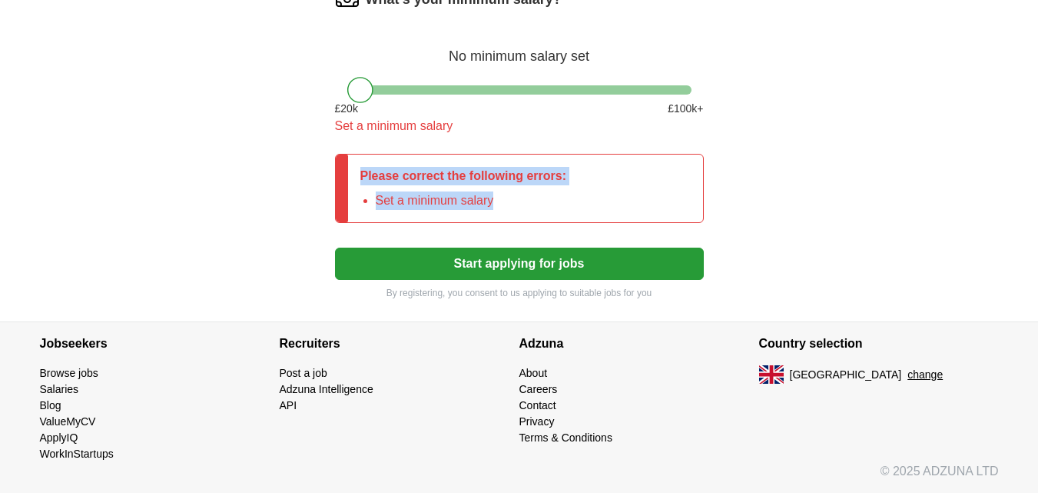
drag, startPoint x: 343, startPoint y: 175, endPoint x: 559, endPoint y: 190, distance: 216.4
click at [559, 190] on div "Please correct the following errors: Set a minimum salary" at bounding box center [519, 188] width 369 height 69
click at [537, 184] on p "Please correct the following errors:" at bounding box center [463, 176] width 207 height 18
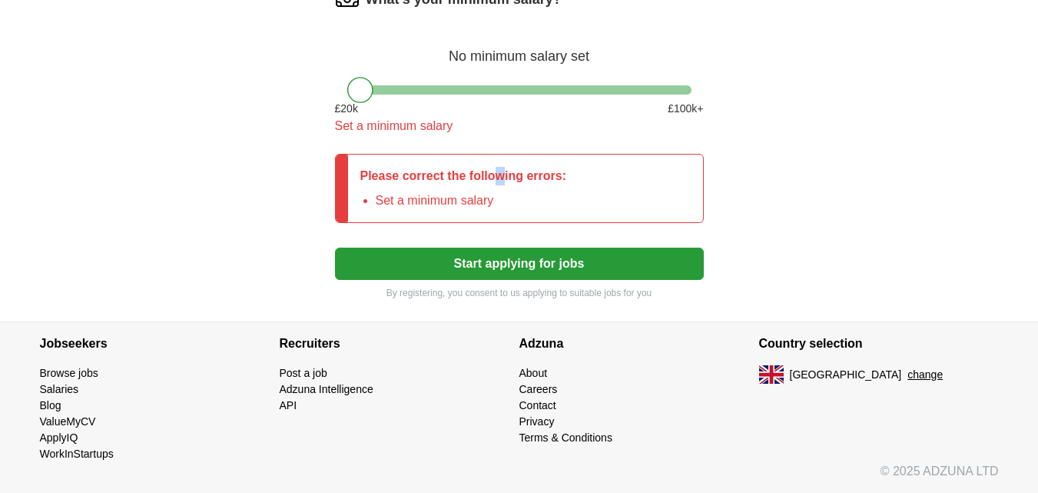
drag, startPoint x: 502, startPoint y: 179, endPoint x: 495, endPoint y: 181, distance: 8.0
click at [495, 181] on p "Please correct the following errors:" at bounding box center [463, 176] width 207 height 18
drag, startPoint x: 447, startPoint y: 183, endPoint x: 437, endPoint y: 178, distance: 11.0
click at [446, 183] on p "Please correct the following errors:" at bounding box center [463, 176] width 207 height 18
drag, startPoint x: 384, startPoint y: 165, endPoint x: 357, endPoint y: 149, distance: 32.0
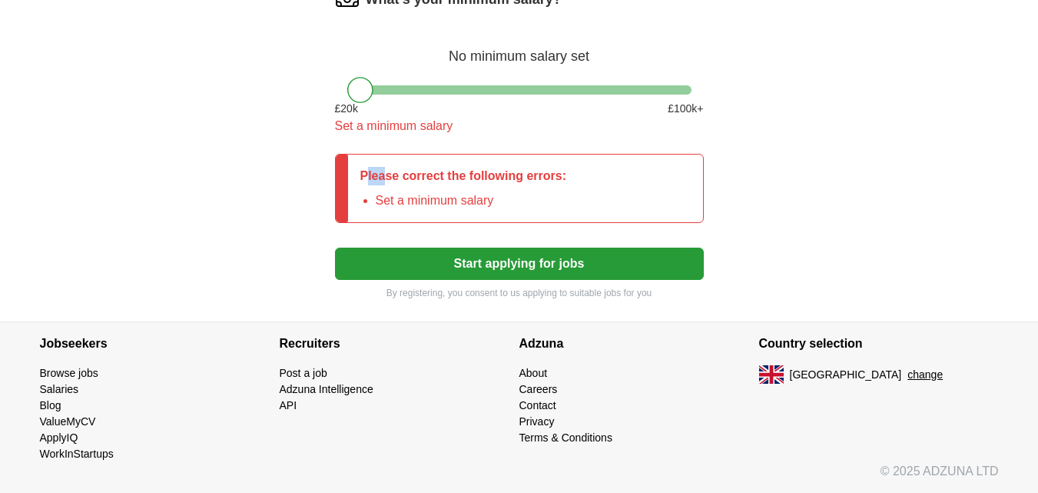
click at [360, 154] on div "Please correct the following errors: Set a minimum salary" at bounding box center [519, 188] width 369 height 69
click at [349, 112] on span "£ 20 k" at bounding box center [346, 109] width 23 height 16
click at [355, 95] on div at bounding box center [360, 90] width 26 height 26
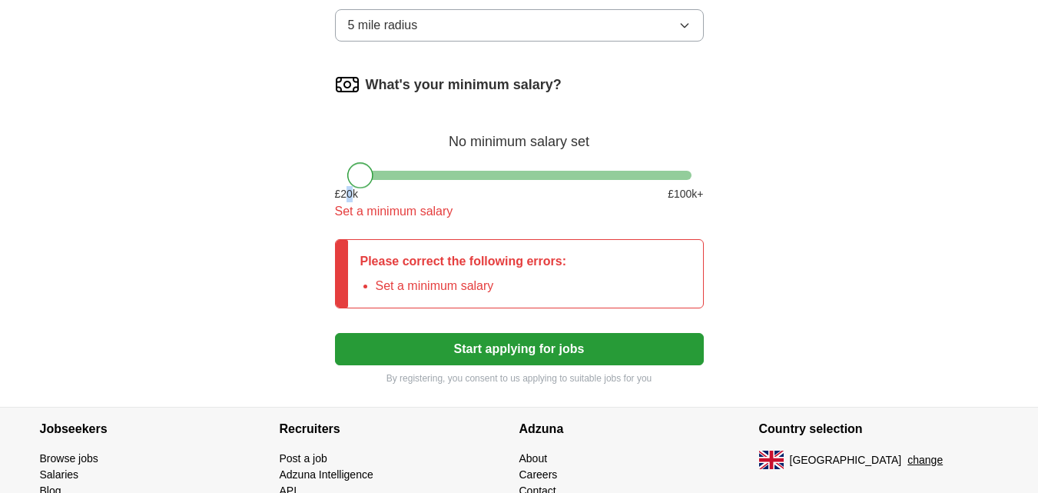
scroll to position [950, 0]
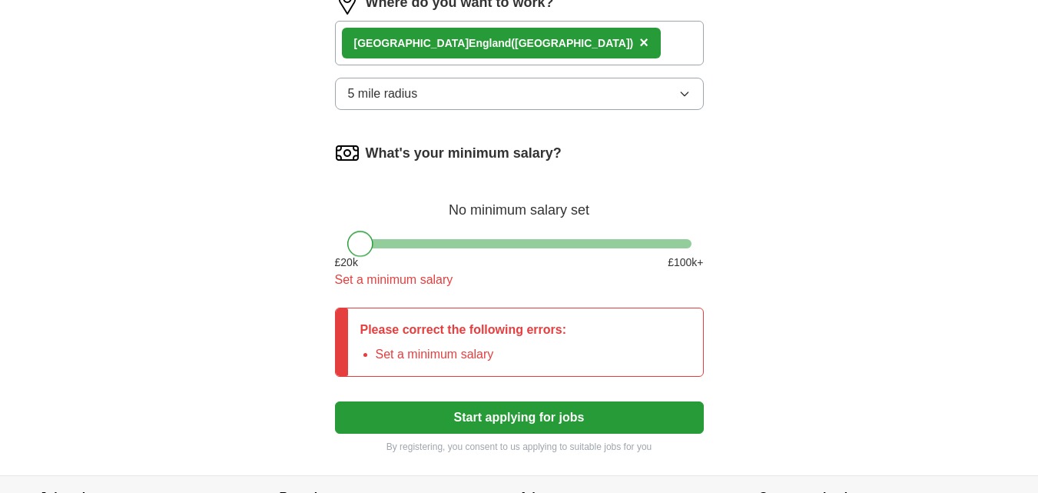
click at [376, 152] on label "What's your minimum salary?" at bounding box center [464, 153] width 196 height 21
click at [376, 151] on label "What's your minimum salary?" at bounding box center [464, 153] width 196 height 21
drag, startPoint x: 376, startPoint y: 151, endPoint x: 386, endPoint y: 154, distance: 9.7
click at [378, 152] on label "What's your minimum salary?" at bounding box center [464, 153] width 196 height 21
click at [542, 185] on div "No minimum salary set" at bounding box center [519, 202] width 369 height 37
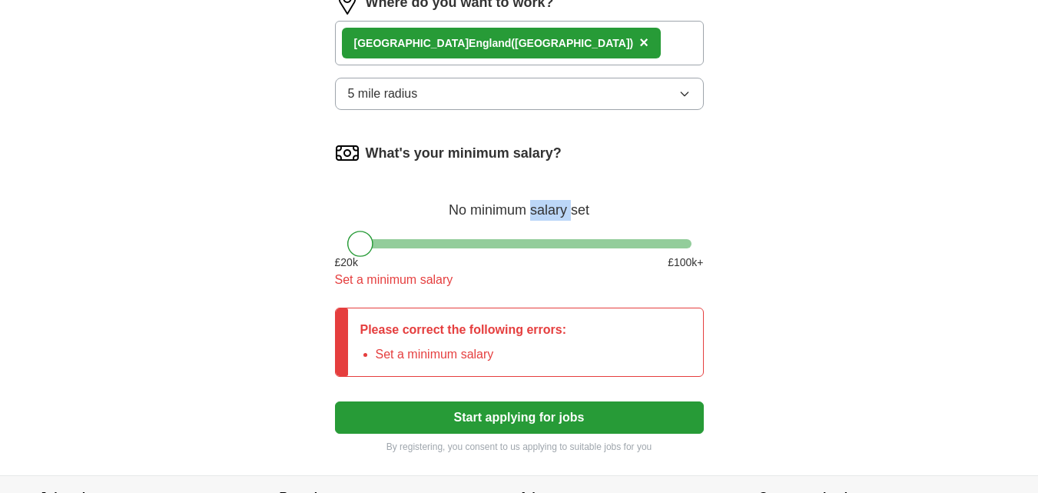
click at [544, 187] on div "No minimum salary set" at bounding box center [519, 202] width 369 height 37
click at [546, 164] on div "What's your minimum salary?" at bounding box center [519, 153] width 369 height 25
click at [413, 151] on label "What's your minimum salary?" at bounding box center [464, 153] width 196 height 21
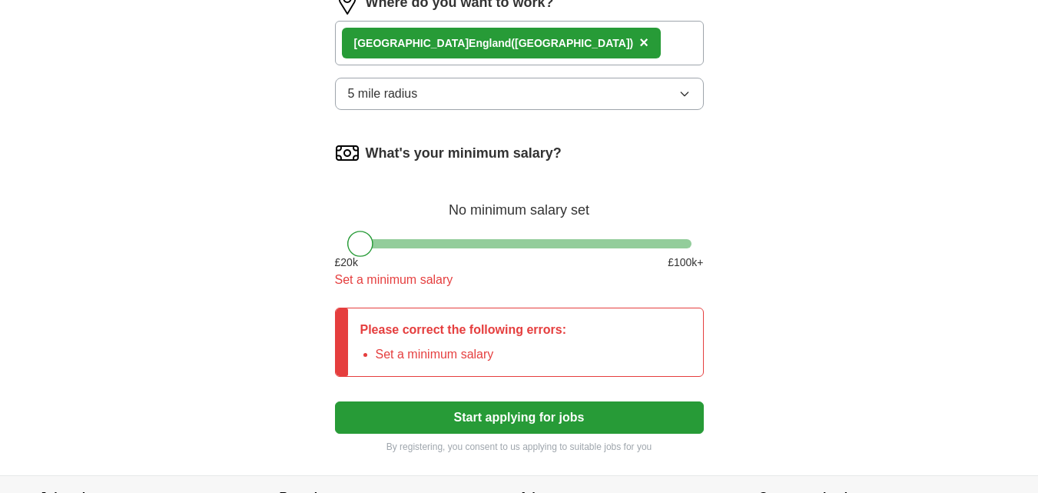
click at [682, 96] on icon "button" at bounding box center [684, 94] width 12 height 12
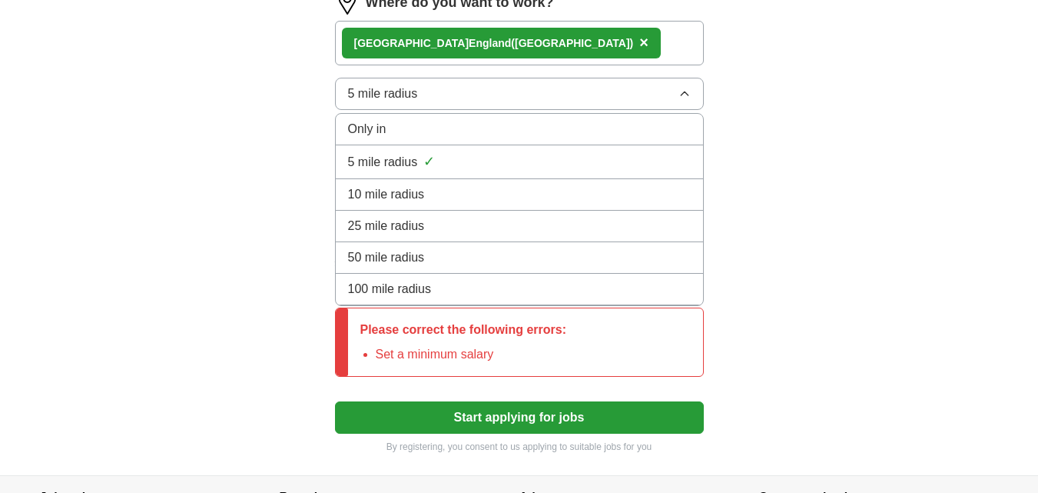
click at [424, 128] on div "Only in" at bounding box center [519, 129] width 343 height 18
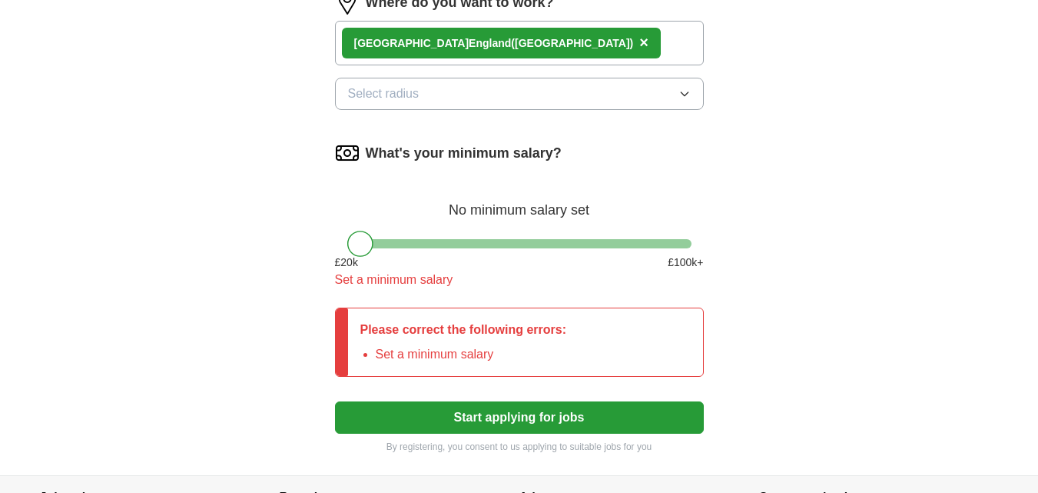
click at [526, 91] on button "Select radius" at bounding box center [519, 94] width 369 height 32
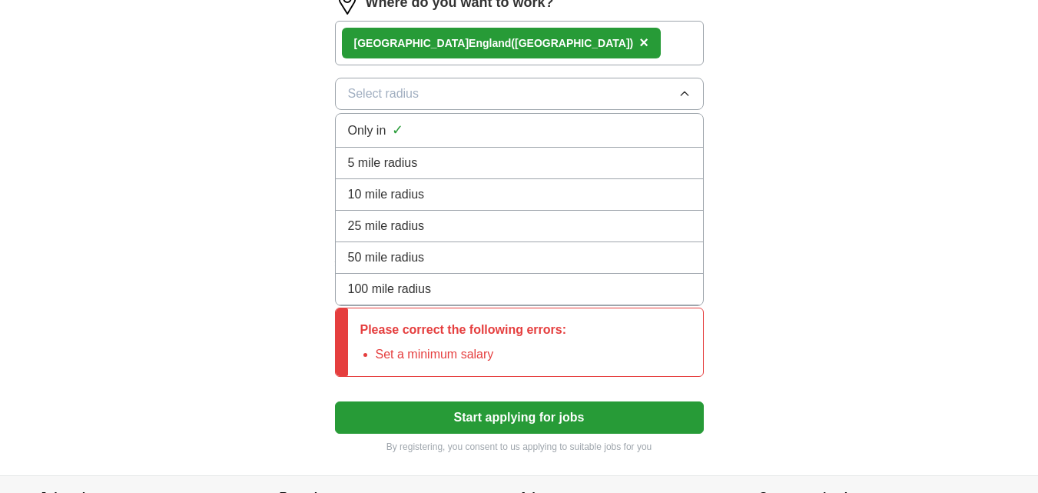
click at [428, 190] on div "10 mile radius" at bounding box center [519, 194] width 343 height 18
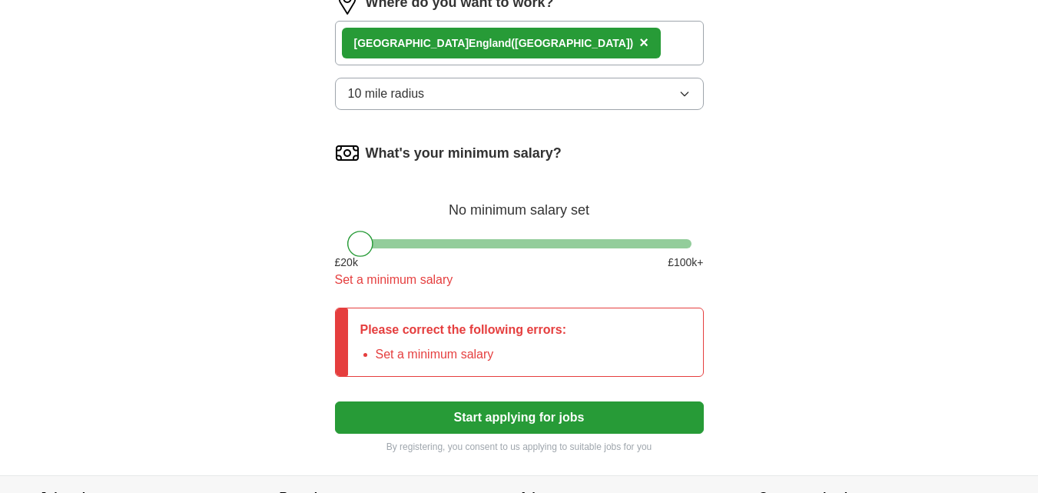
click at [356, 243] on div at bounding box center [360, 244] width 26 height 26
click at [502, 215] on div "No minimum salary set" at bounding box center [519, 202] width 369 height 37
click at [585, 231] on div "What's your minimum salary? No minimum salary set £ 20 k £ 100 k+ Set a minimum…" at bounding box center [519, 221] width 369 height 161
click at [583, 231] on div "What's your minimum salary? No minimum salary set £ 20 k £ 100 k+ Set a minimum…" at bounding box center [519, 221] width 369 height 161
drag, startPoint x: 386, startPoint y: 238, endPoint x: 572, endPoint y: 237, distance: 185.2
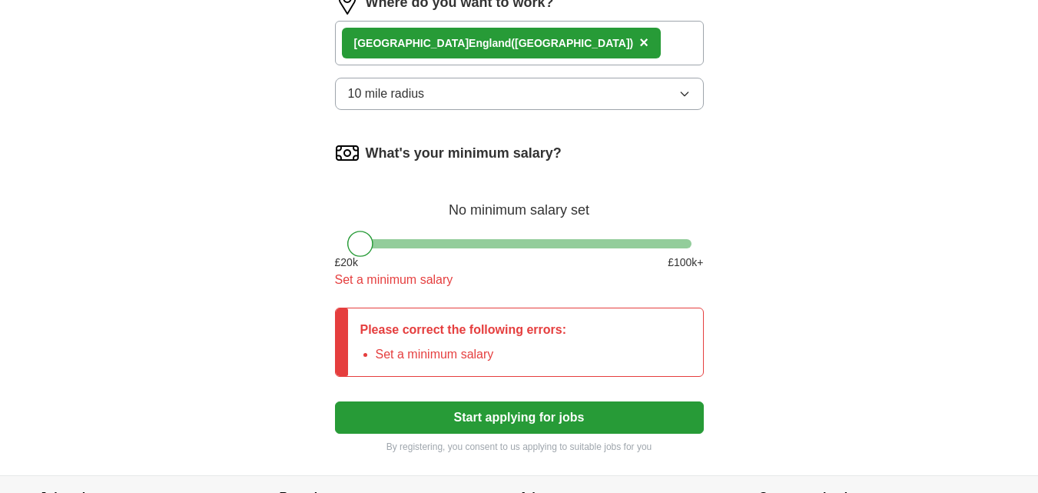
click at [571, 237] on div "What's your minimum salary? No minimum salary set £ 20 k £ 100 k+ Set a minimum…" at bounding box center [519, 221] width 369 height 161
drag, startPoint x: 579, startPoint y: 231, endPoint x: 397, endPoint y: 247, distance: 182.1
click at [410, 247] on div "What's your minimum salary? No minimum salary set £ 20 k £ 100 k+ Set a minimum…" at bounding box center [519, 221] width 369 height 161
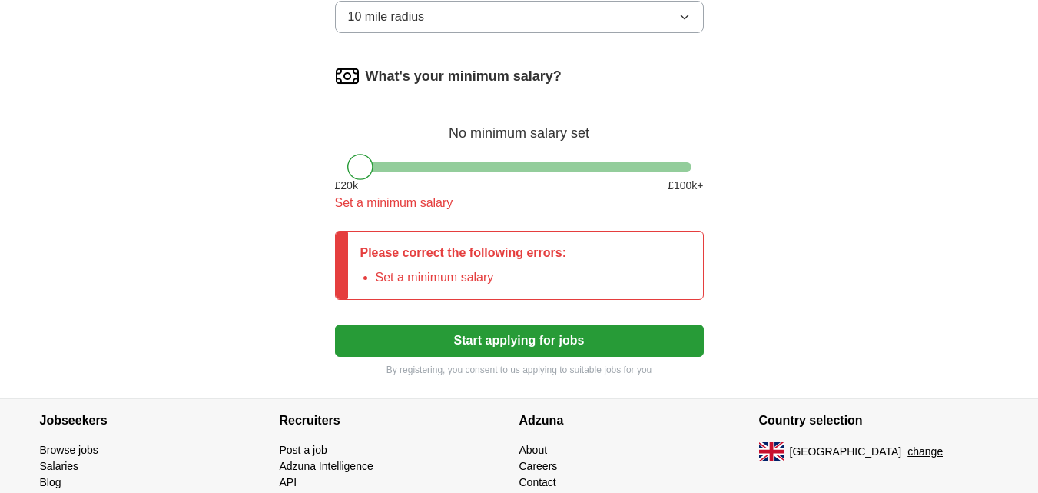
click at [394, 135] on div "No minimum salary set" at bounding box center [519, 125] width 369 height 37
click at [349, 79] on img at bounding box center [347, 76] width 25 height 25
click at [389, 76] on label "What's your minimum salary?" at bounding box center [464, 76] width 196 height 21
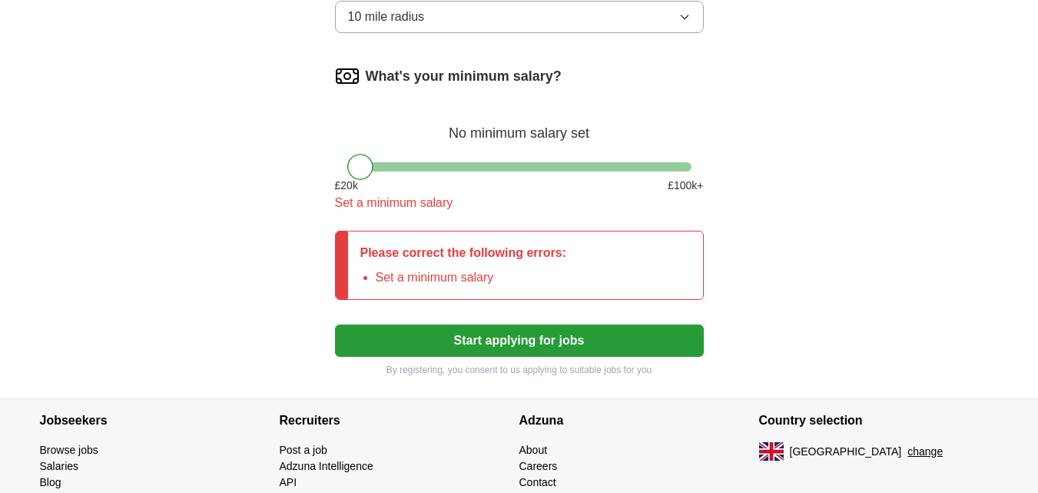
click at [350, 75] on img at bounding box center [347, 76] width 25 height 25
click at [498, 298] on div "Please correct the following errors: Set a minimum salary" at bounding box center [463, 265] width 231 height 68
click at [476, 337] on button "Start applying for jobs" at bounding box center [519, 340] width 369 height 32
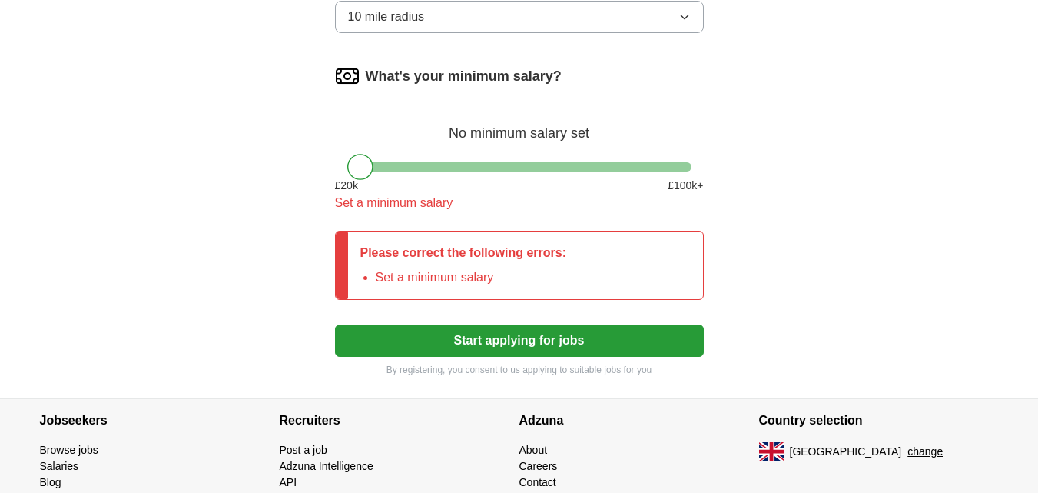
click at [475, 332] on button "Start applying for jobs" at bounding box center [519, 340] width 369 height 32
click at [475, 330] on button "Start applying for jobs" at bounding box center [519, 340] width 369 height 32
click at [475, 329] on button "Start applying for jobs" at bounding box center [519, 340] width 369 height 32
click at [475, 328] on button "Start applying for jobs" at bounding box center [519, 340] width 369 height 32
click at [480, 332] on button "Start applying for jobs" at bounding box center [519, 340] width 369 height 32
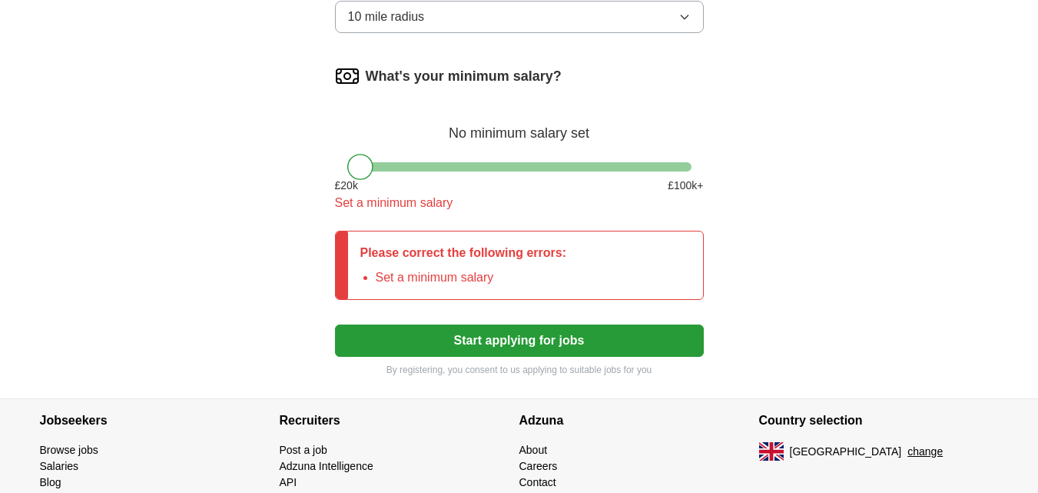
click at [480, 332] on button "Start applying for jobs" at bounding box center [519, 340] width 369 height 32
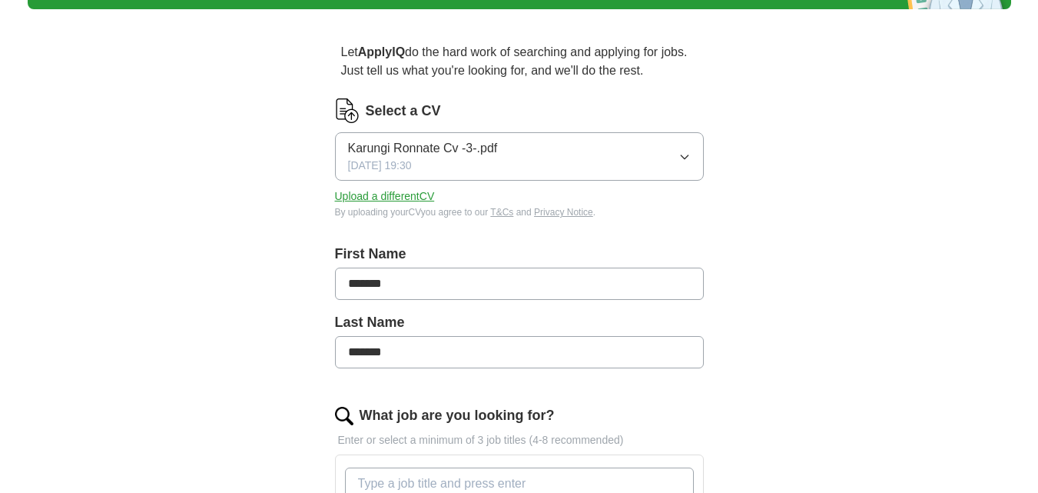
scroll to position [0, 0]
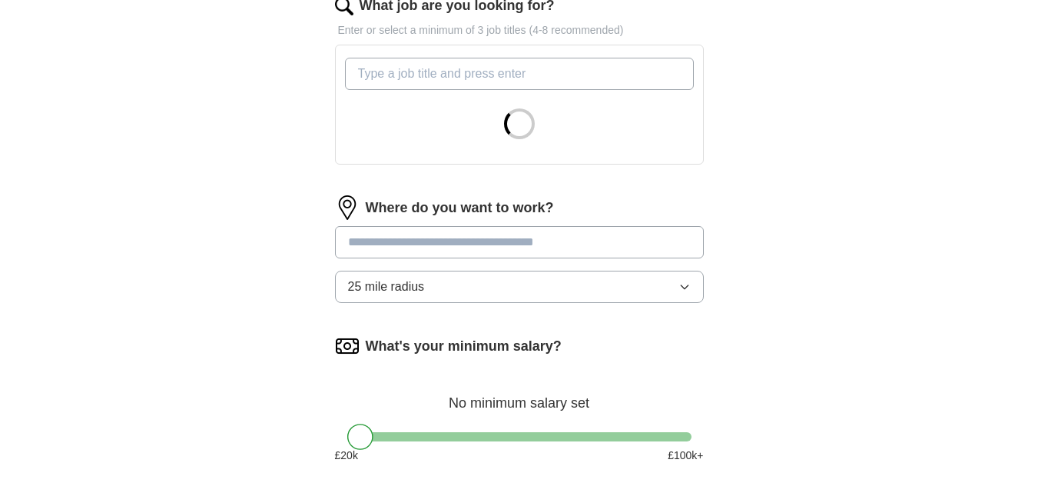
scroll to position [692, 0]
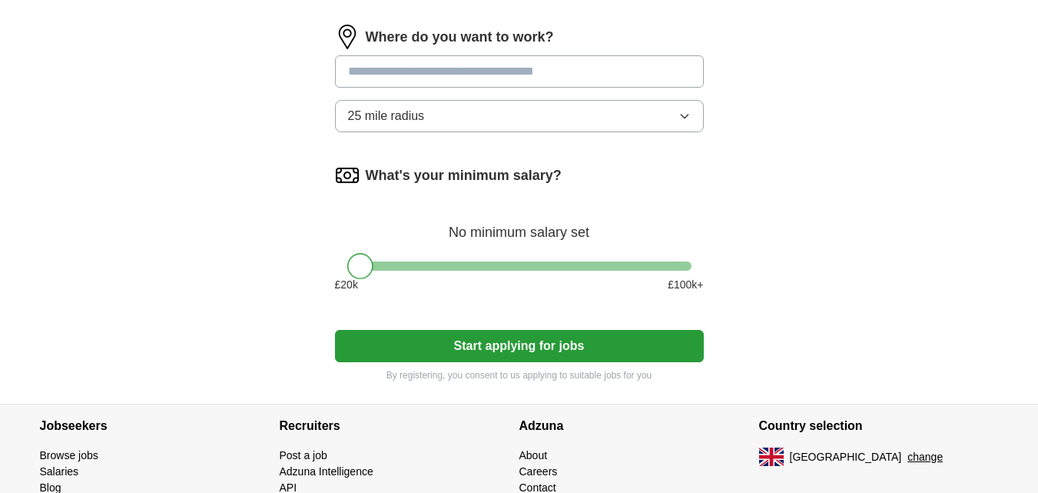
click at [360, 263] on div at bounding box center [360, 266] width 26 height 26
